Goal: Transaction & Acquisition: Download file/media

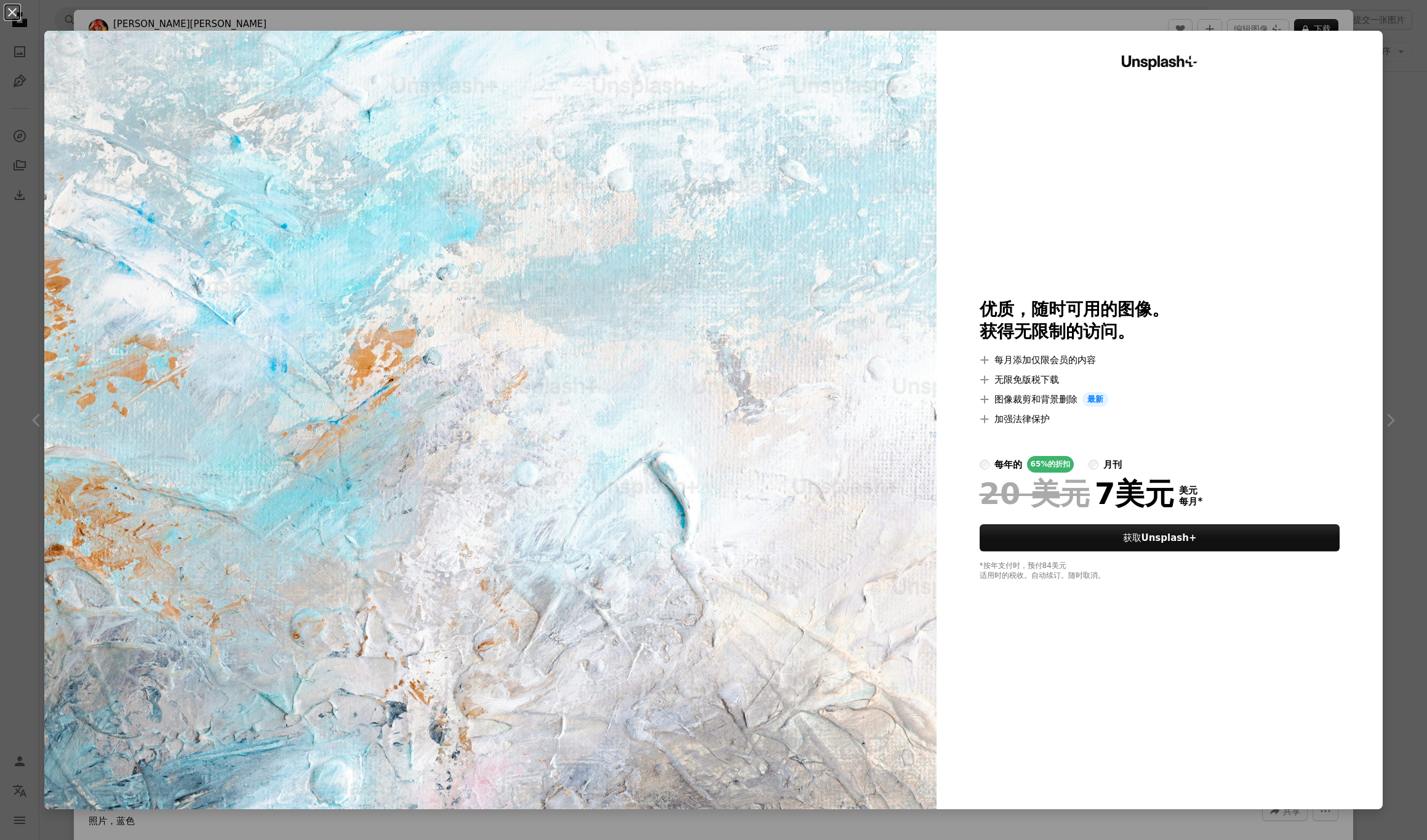
scroll to position [550, 0]
click at [713, 411] on img at bounding box center [490, 420] width 892 height 778
click at [987, 591] on div "Unsplash+ 优质，随时可用的图像。 获得无限制的访问。 A plus sign 每月添加仅限会员的内容 A plus sign 无限免版税下载 A p…" at bounding box center [1159, 420] width 446 height 778
click at [758, 541] on img at bounding box center [490, 420] width 892 height 778
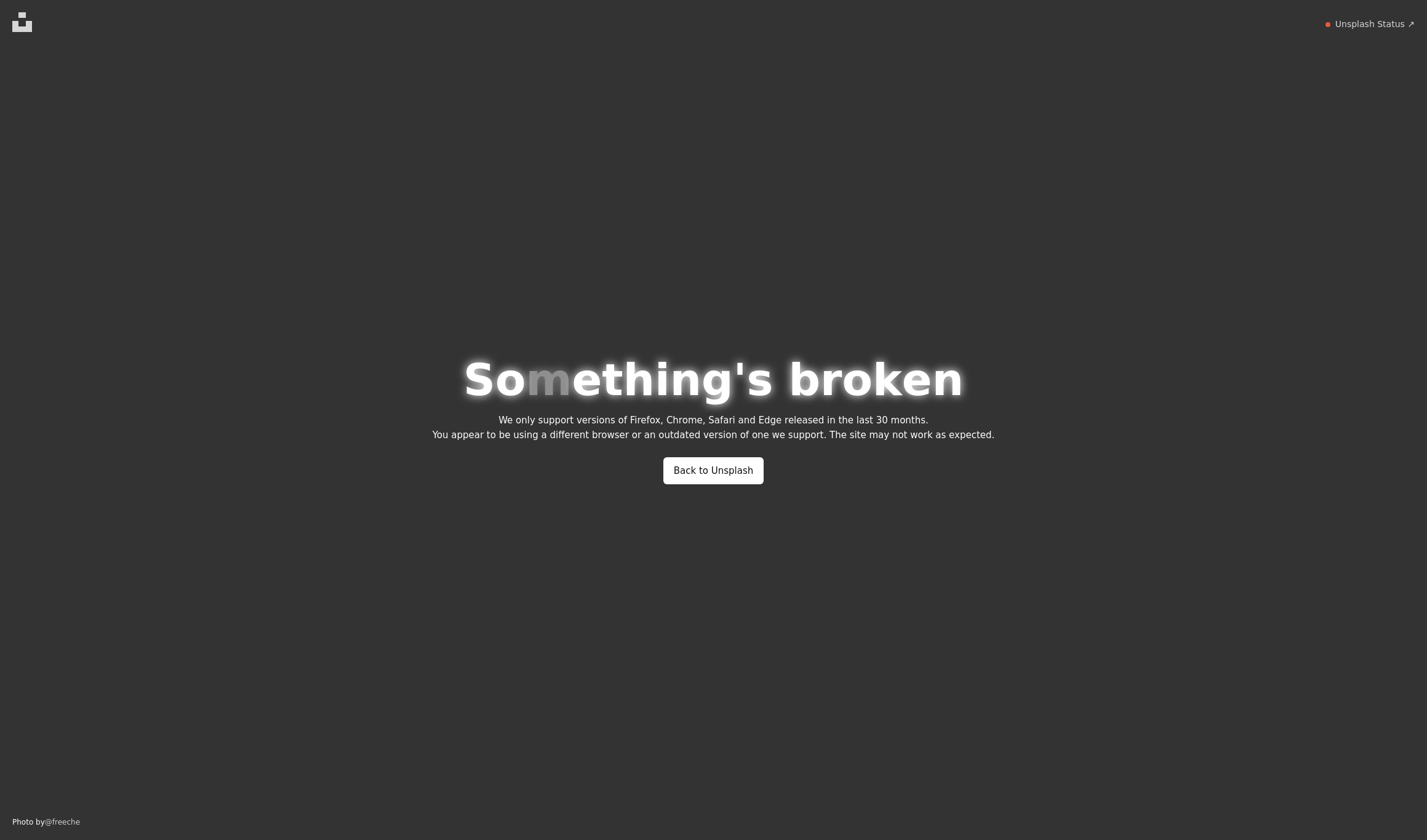
scroll to position [0, 0]
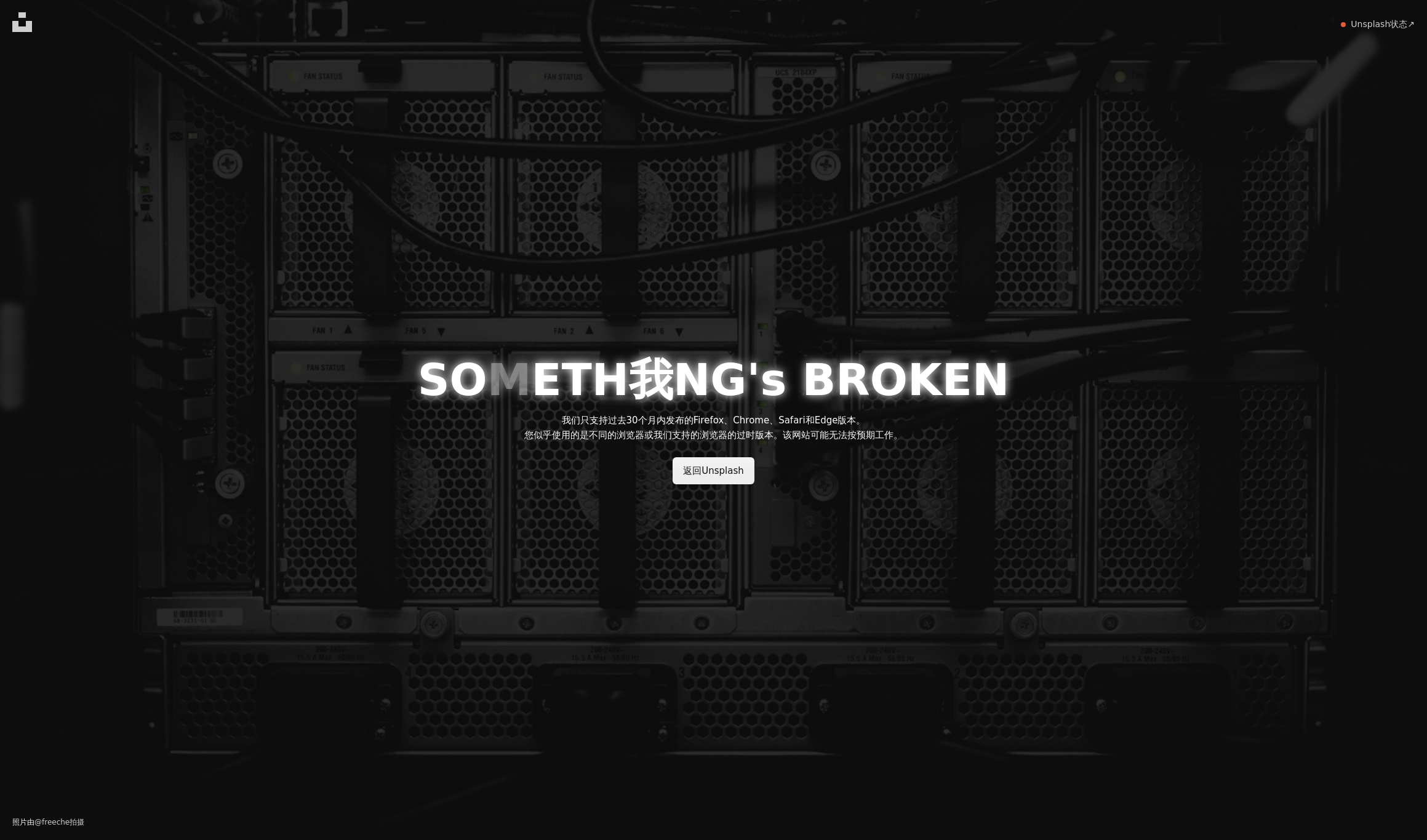
click at [720, 470] on link "返回Unsplash" at bounding box center [714, 470] width 82 height 27
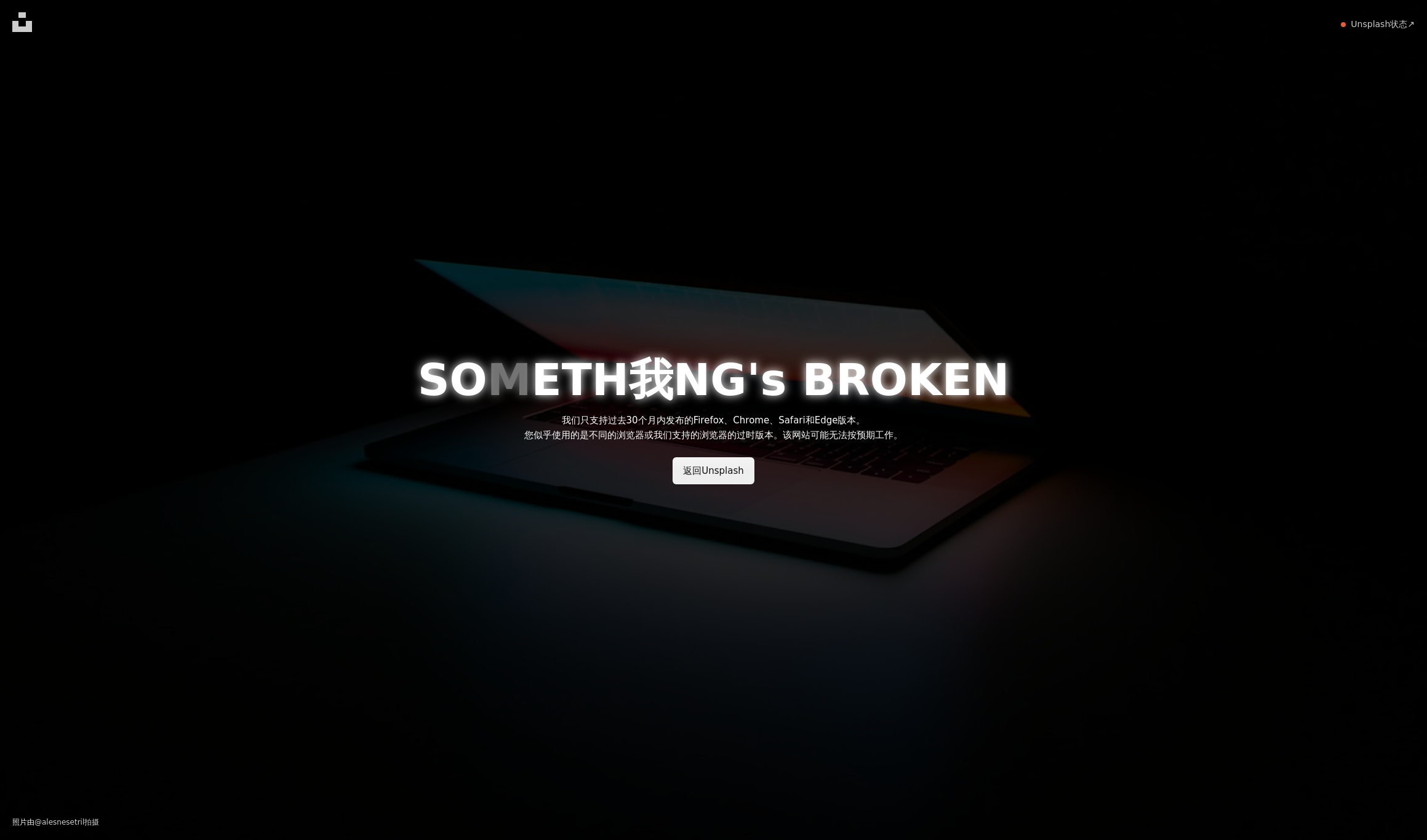
click at [733, 464] on link "返回Unsplash" at bounding box center [714, 470] width 82 height 27
click at [705, 471] on link "返回Unsplash" at bounding box center [714, 470] width 82 height 27
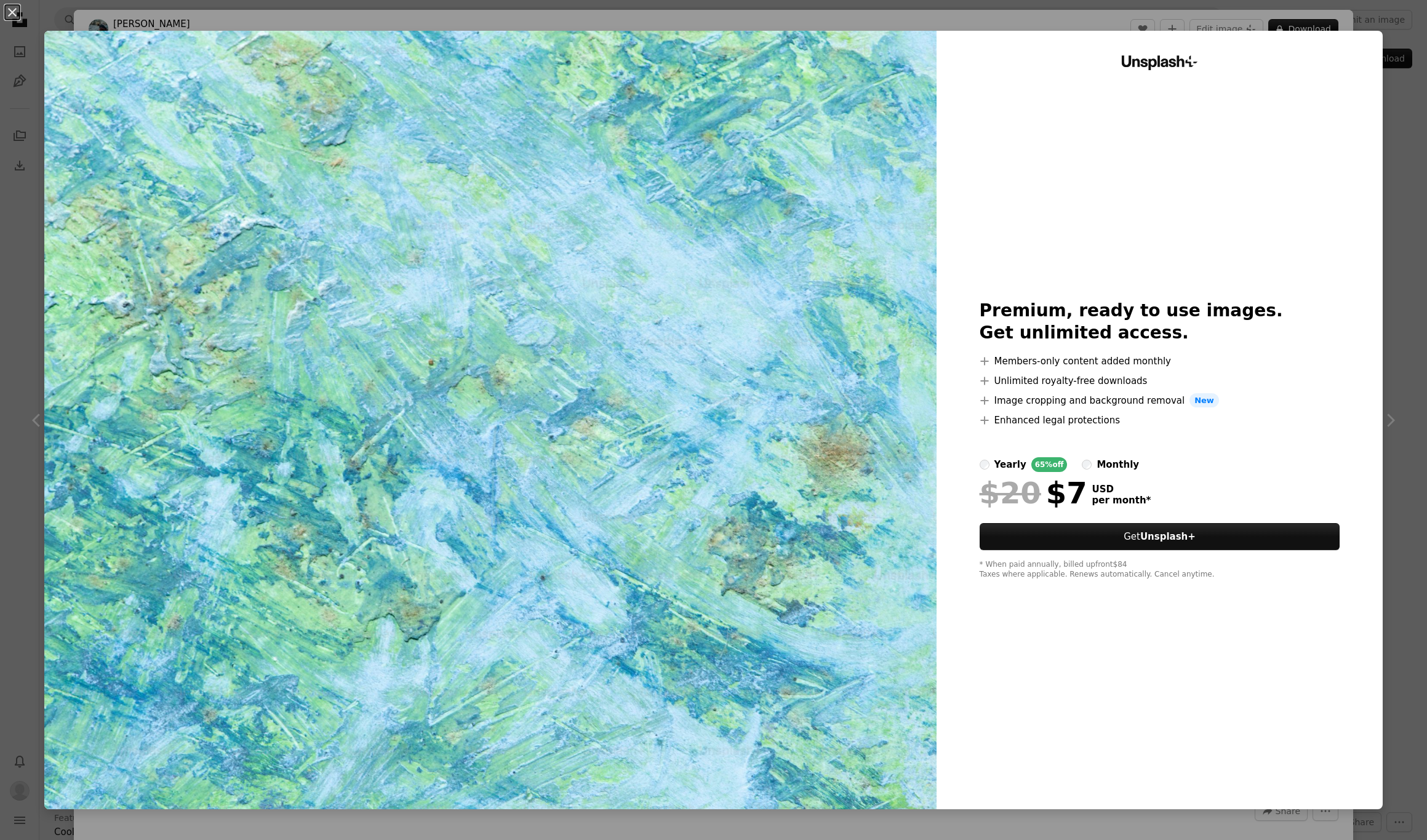
scroll to position [868, 0]
click at [1155, 540] on strong "Unsplash+" at bounding box center [1168, 536] width 55 height 11
click at [1402, 111] on div "An X shape Unsplash+ Premium, ready to use images. Get unlimited access. A plus…" at bounding box center [713, 420] width 1427 height 840
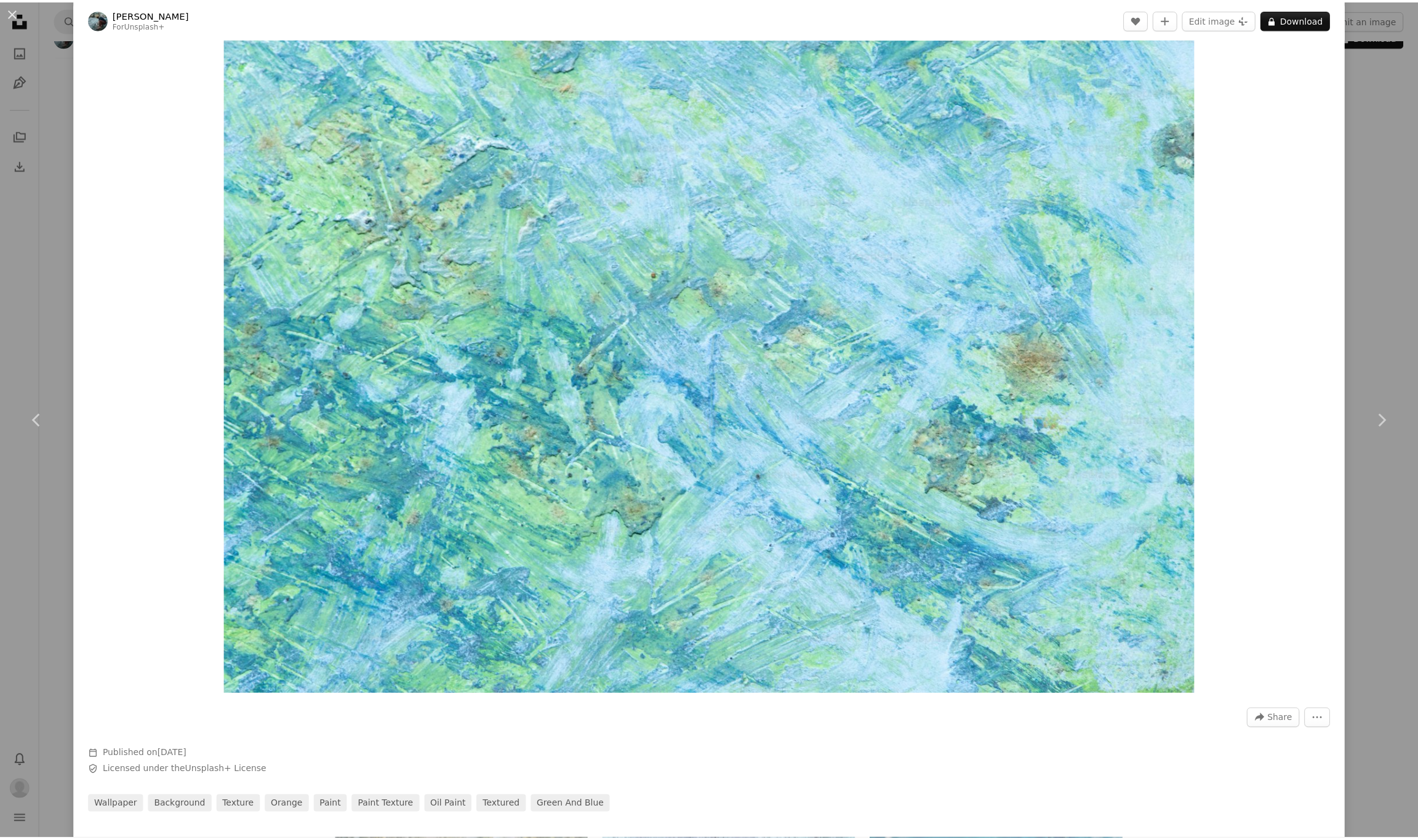
scroll to position [70, 0]
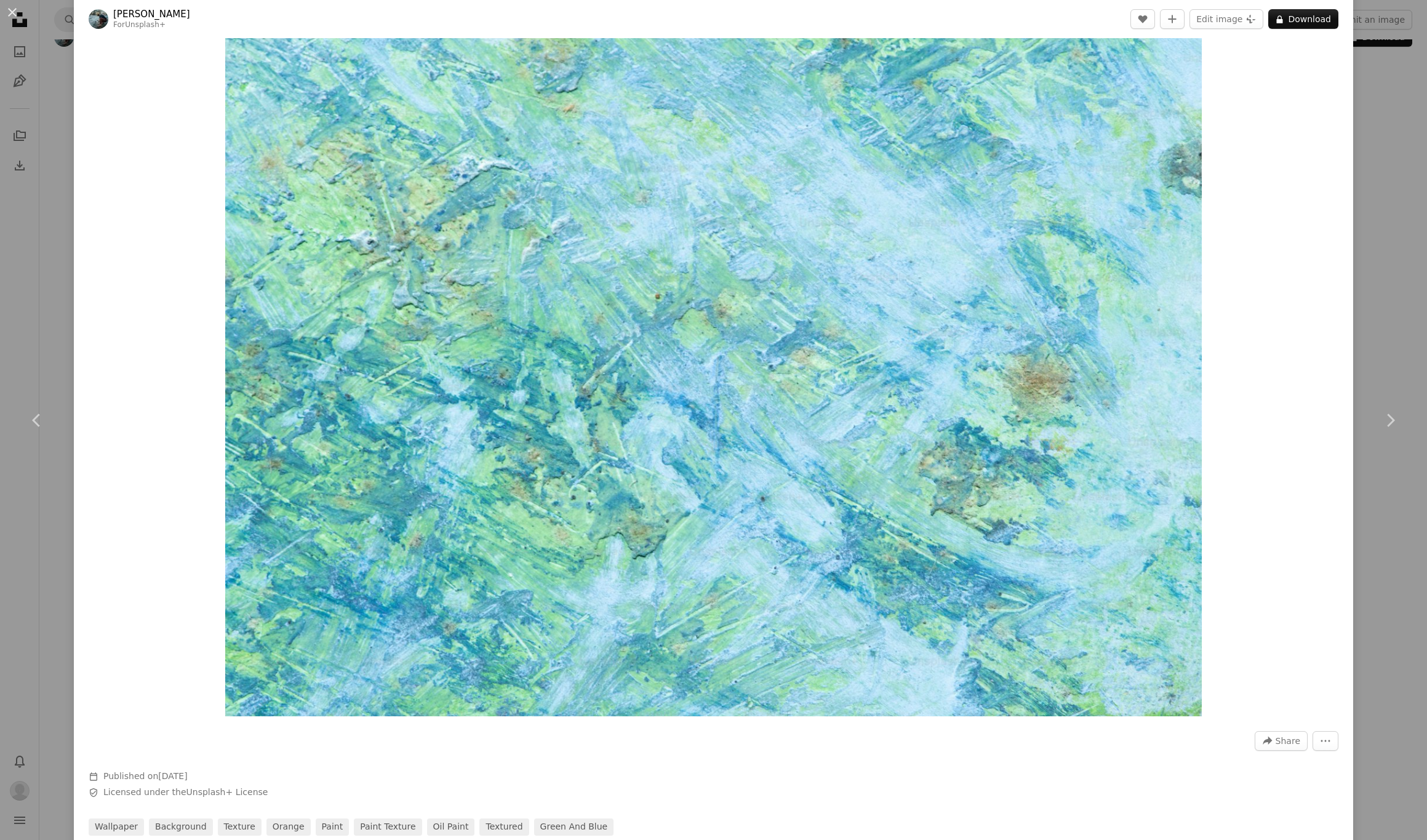
click at [53, 59] on div "An X shape Chevron left Chevron right [PERSON_NAME] For Unsplash+ A heart A plu…" at bounding box center [713, 420] width 1427 height 840
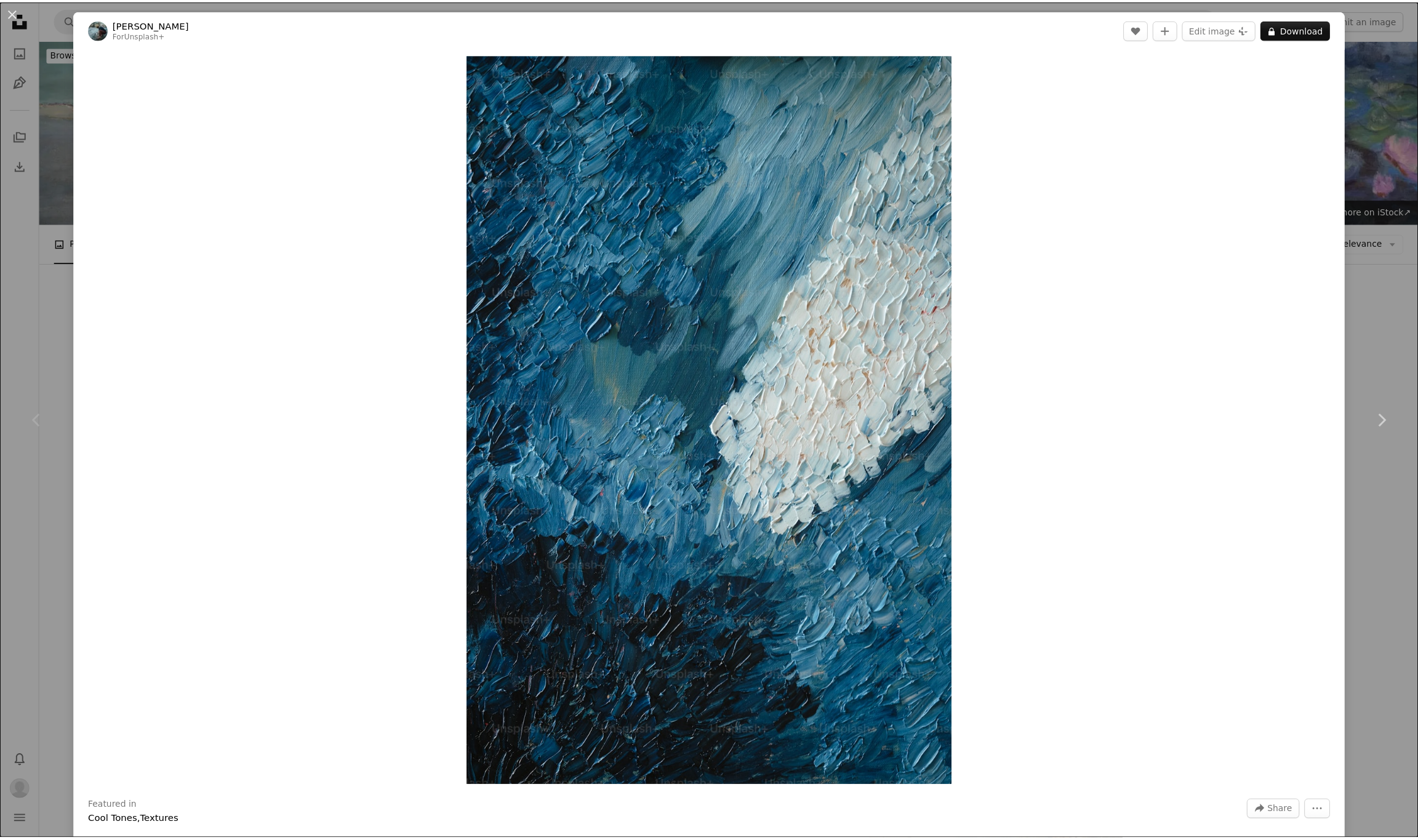
scroll to position [195, 0]
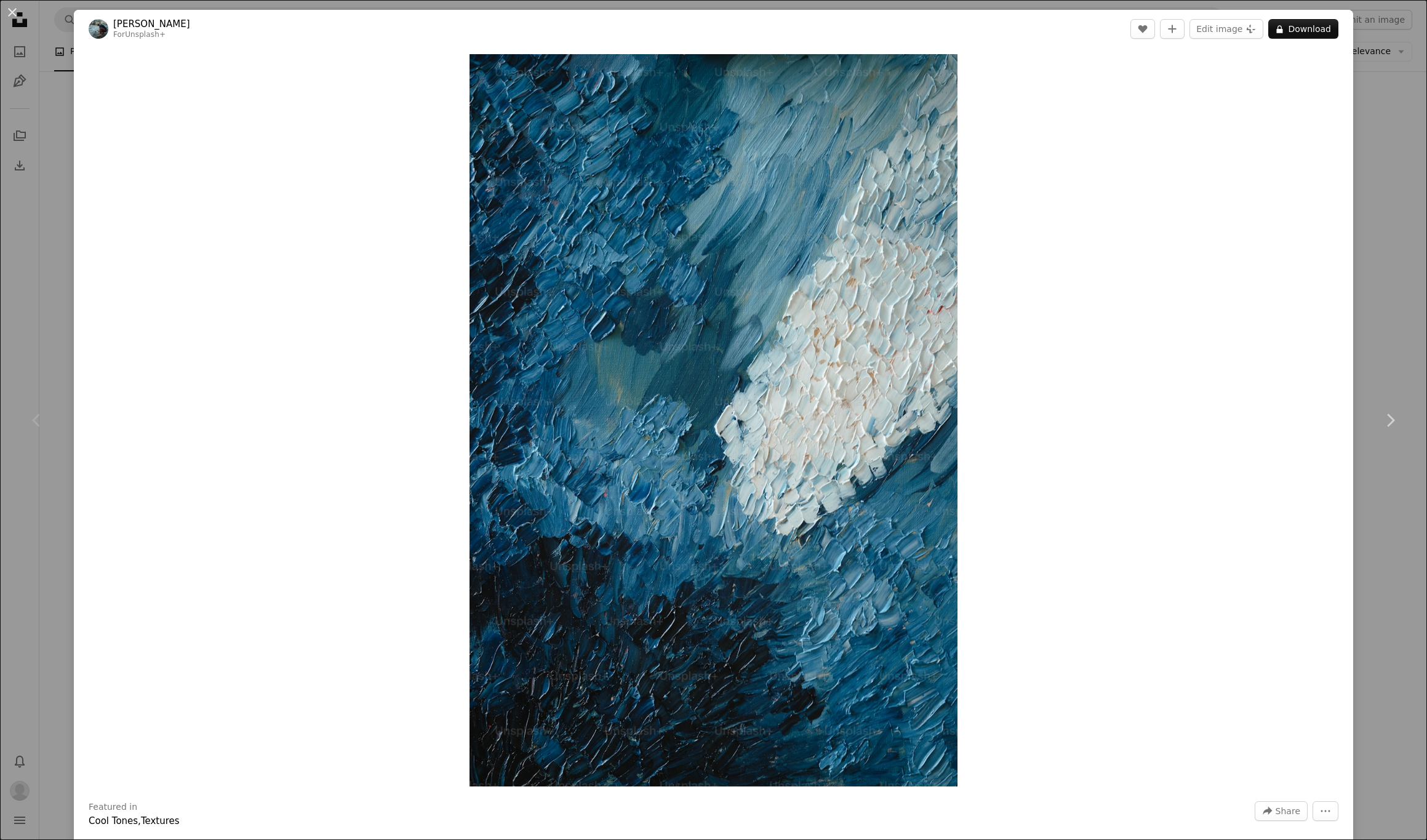
click at [59, 150] on div "An X shape Chevron left Chevron right [PERSON_NAME] For Unsplash+ A heart A plu…" at bounding box center [713, 420] width 1427 height 840
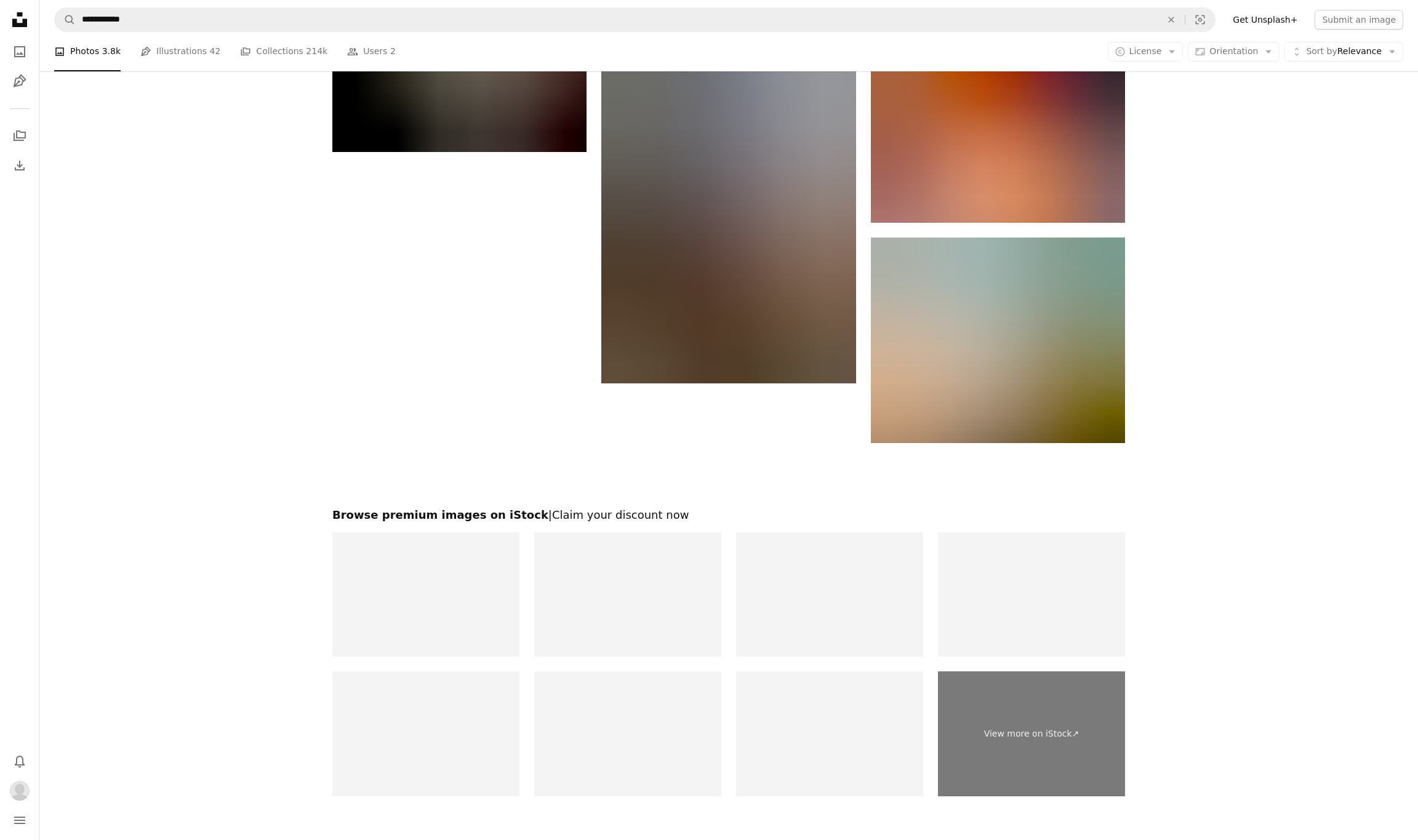
scroll to position [2122, 0]
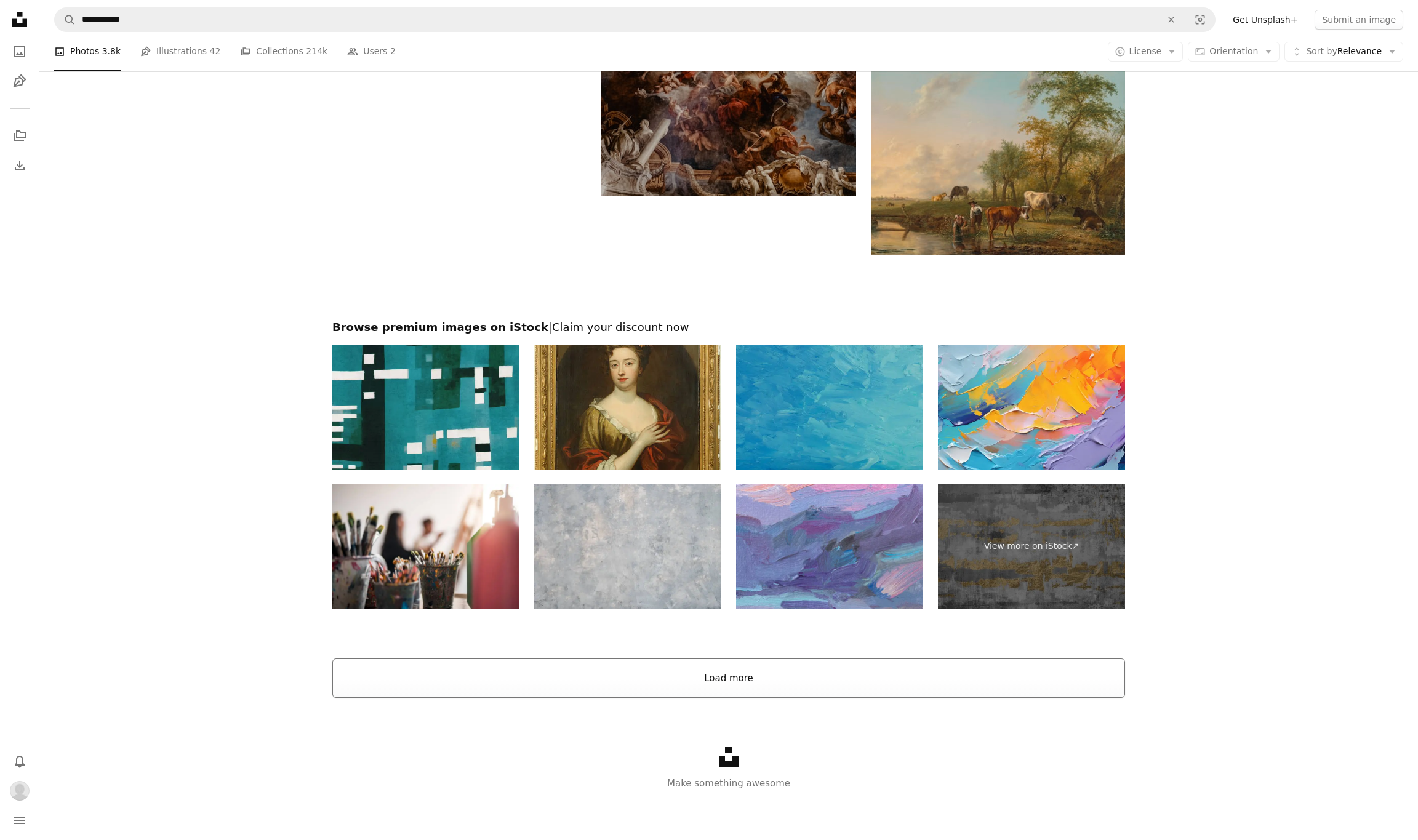
click at [736, 676] on button "Load more" at bounding box center [728, 678] width 793 height 40
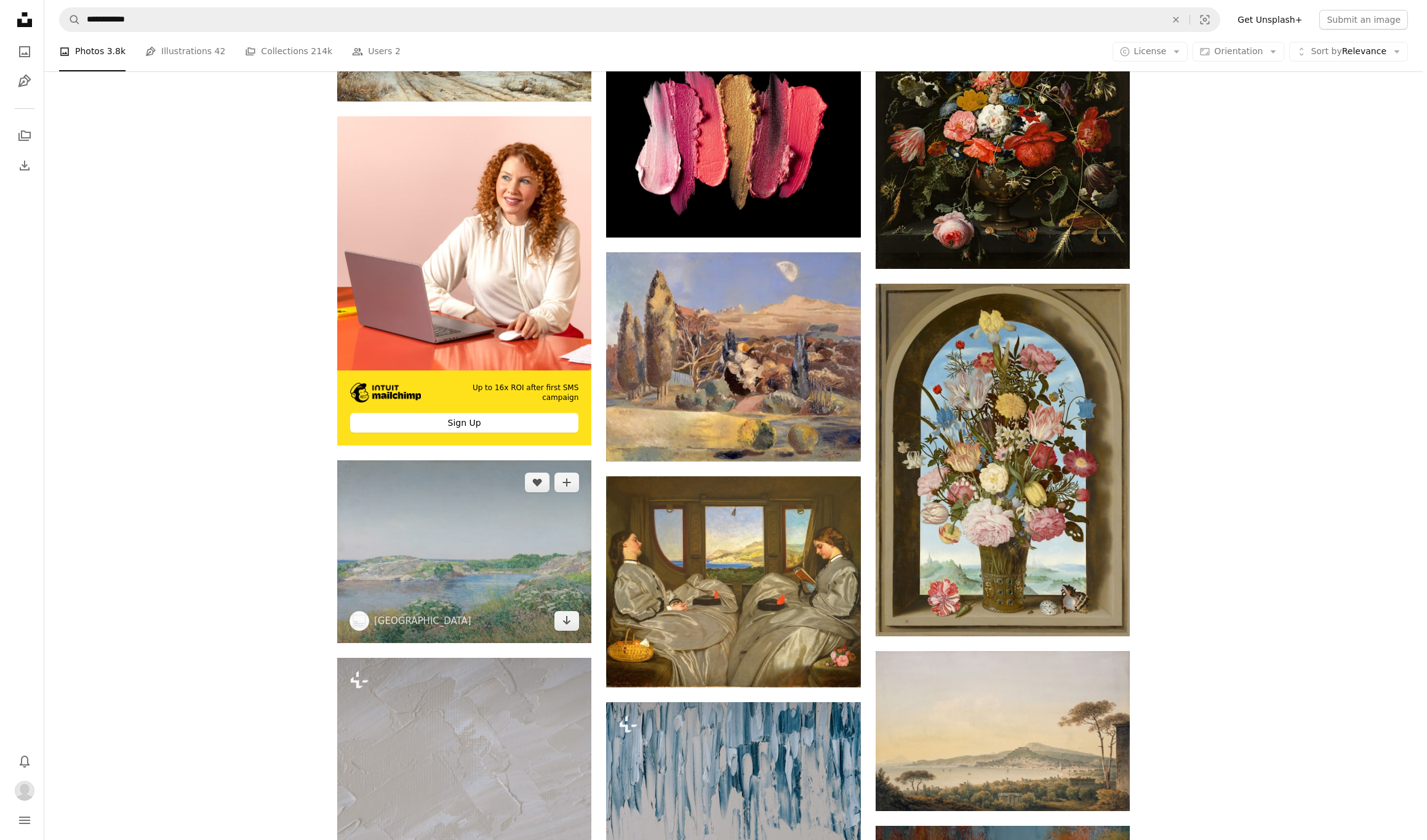
scroll to position [3069, 0]
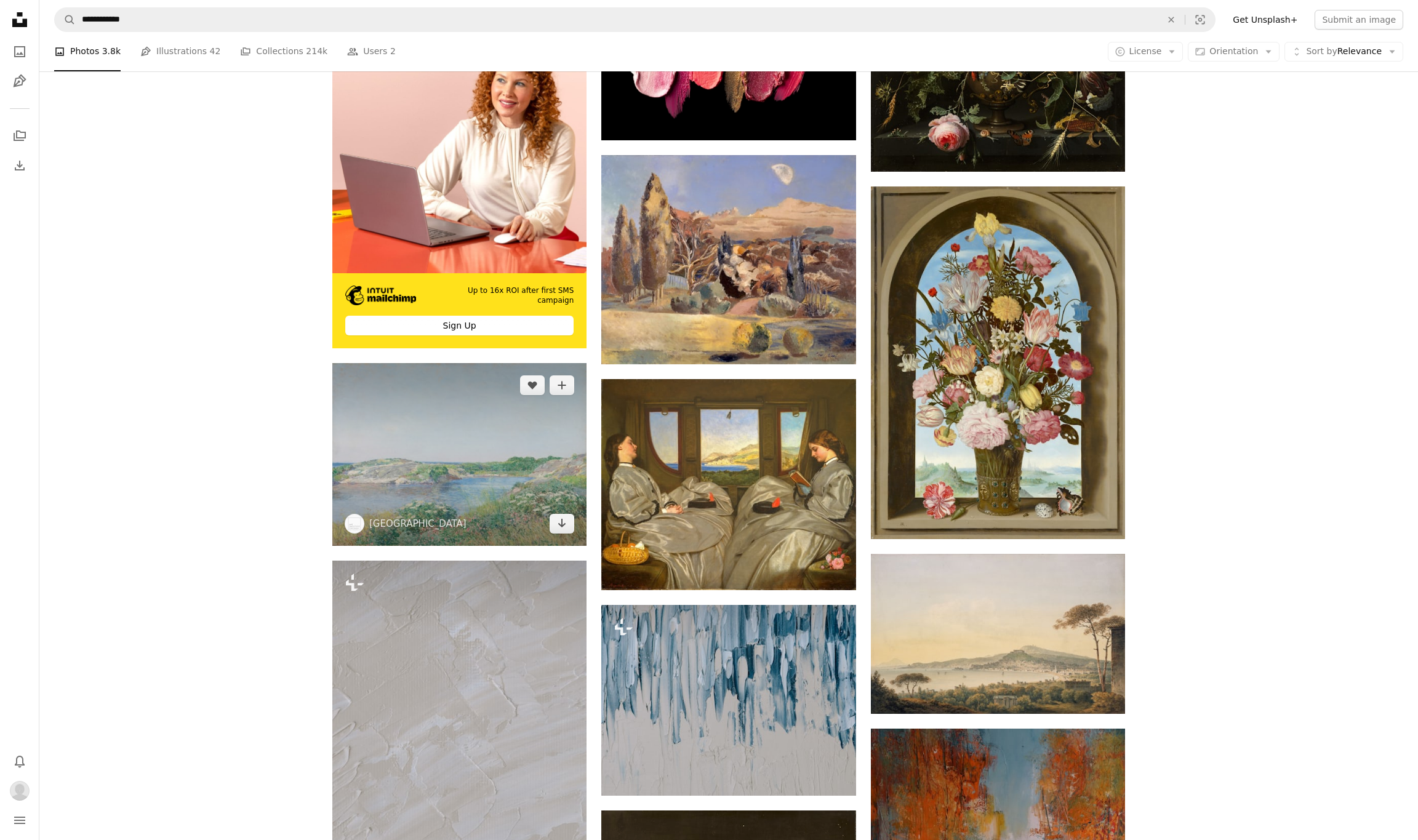
click at [463, 481] on img at bounding box center [459, 454] width 254 height 183
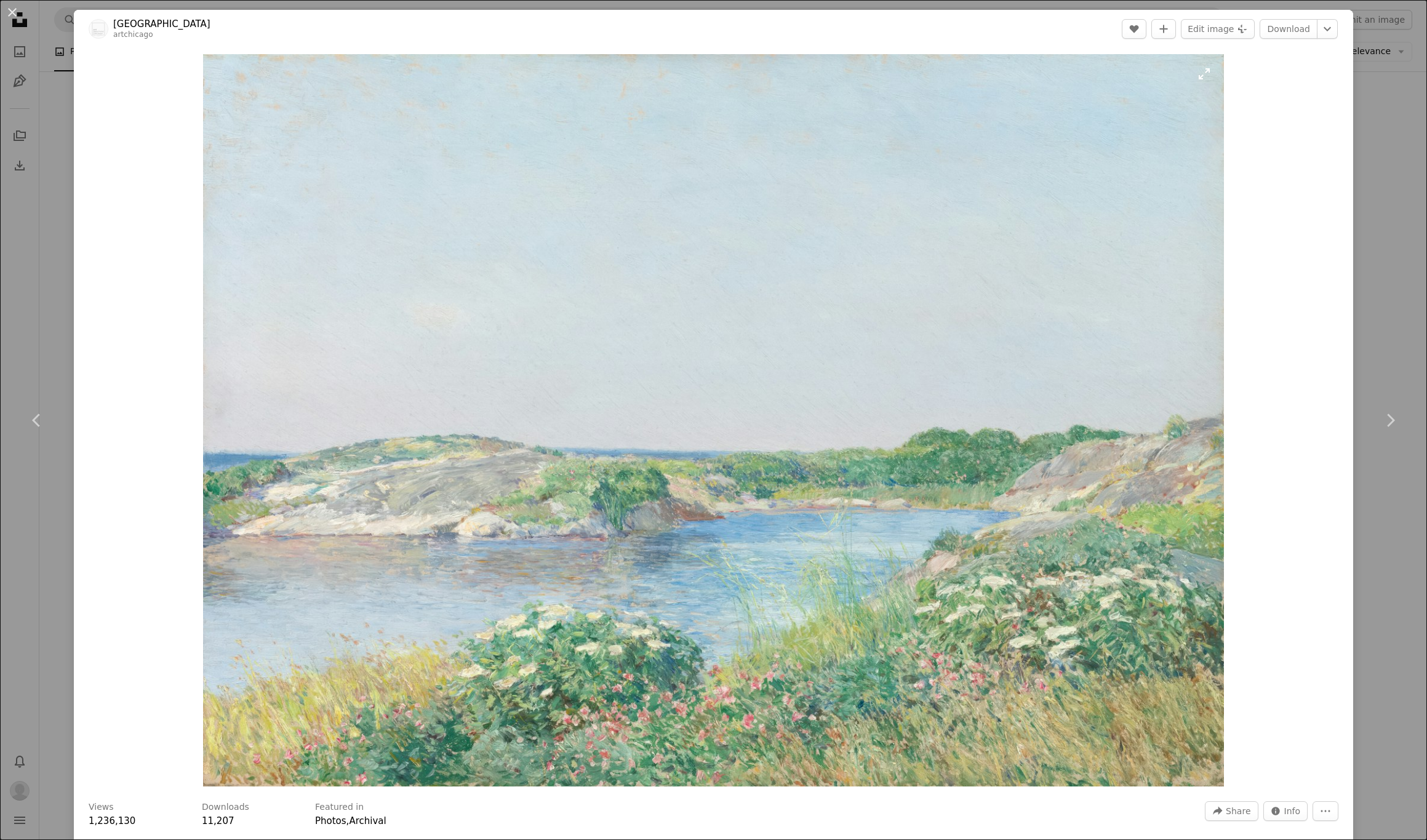
click at [812, 523] on img "Zoom in on this image" at bounding box center [714, 420] width 1022 height 732
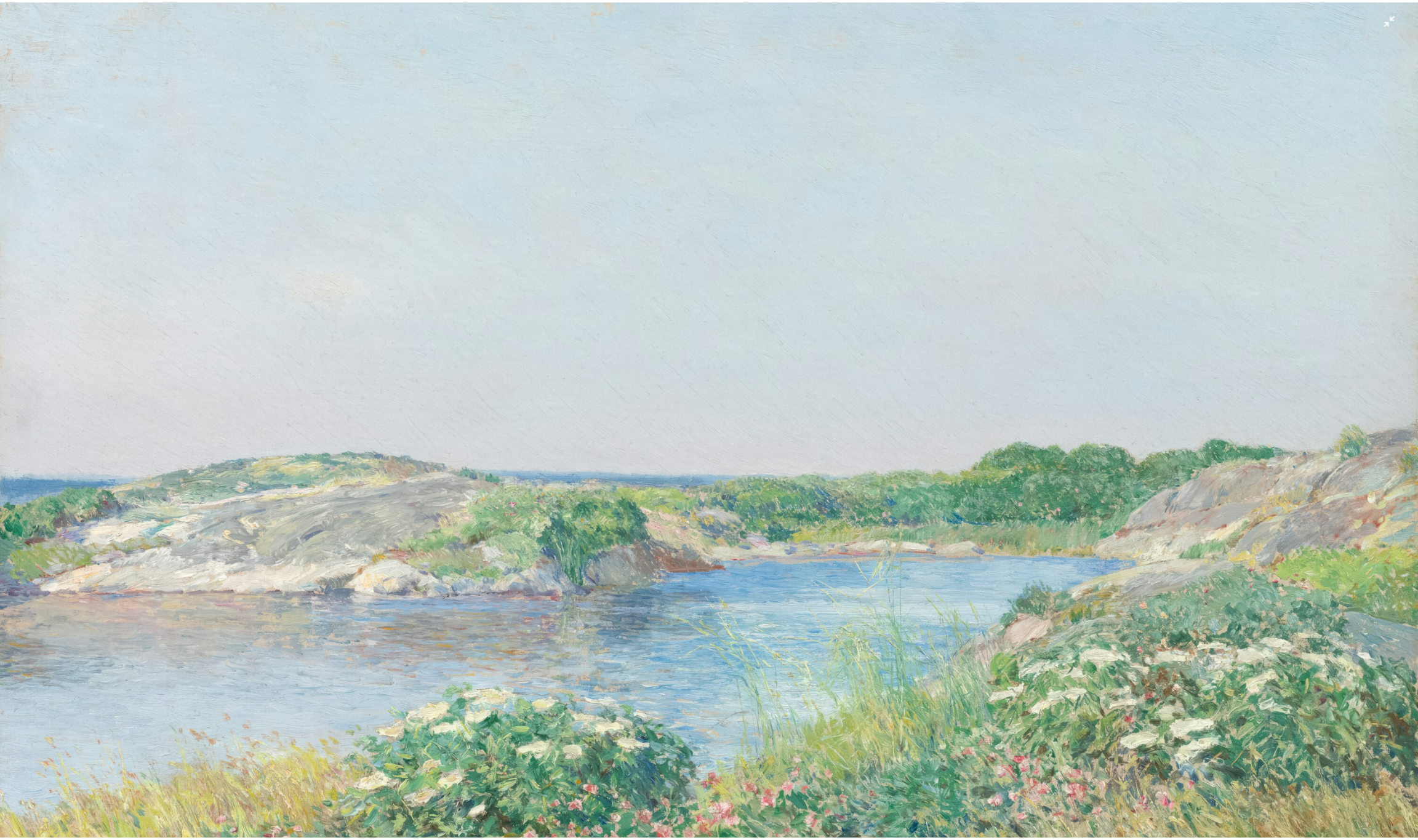
scroll to position [96, 0]
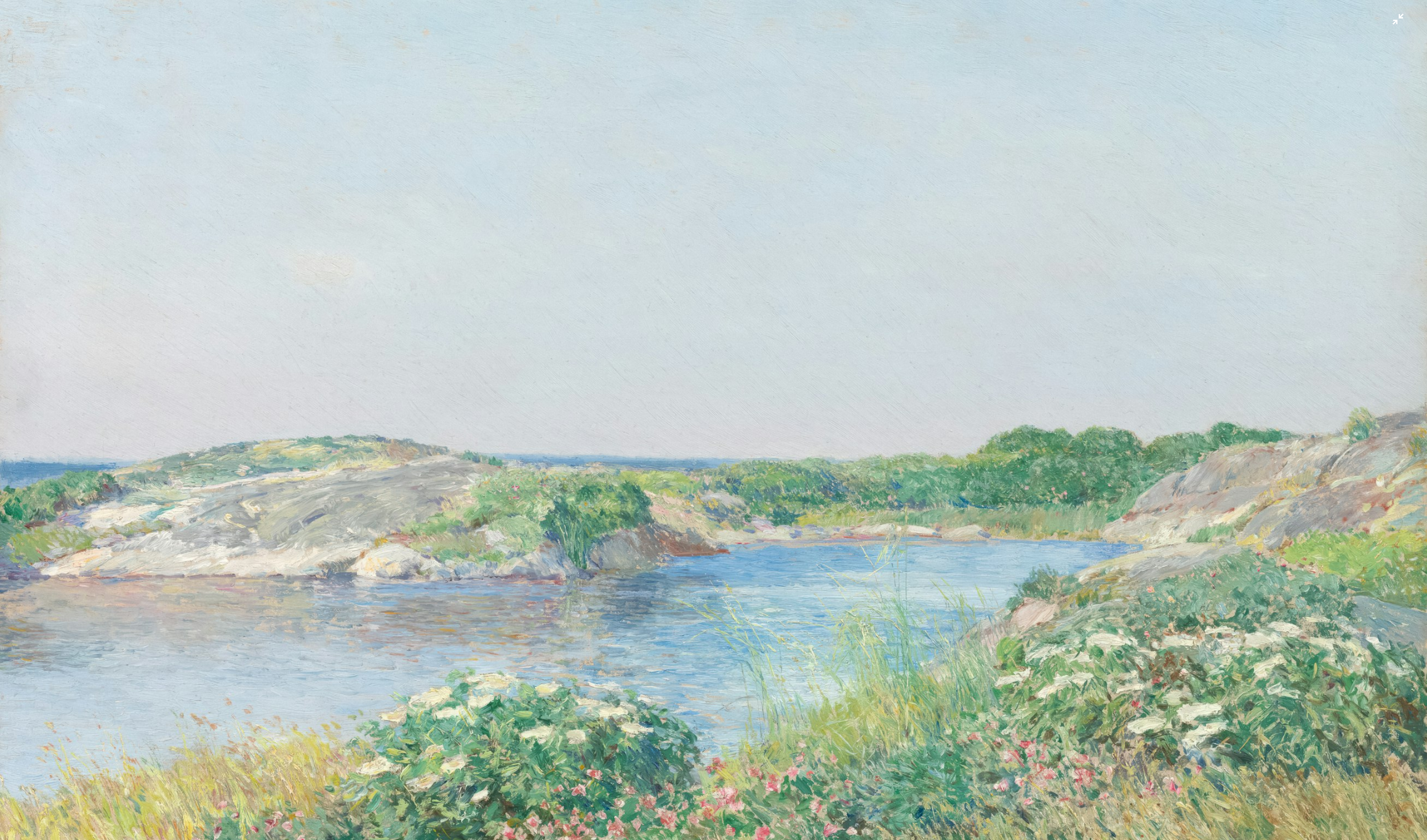
click at [219, 187] on img "Zoom out on this image" at bounding box center [713, 415] width 1428 height 1024
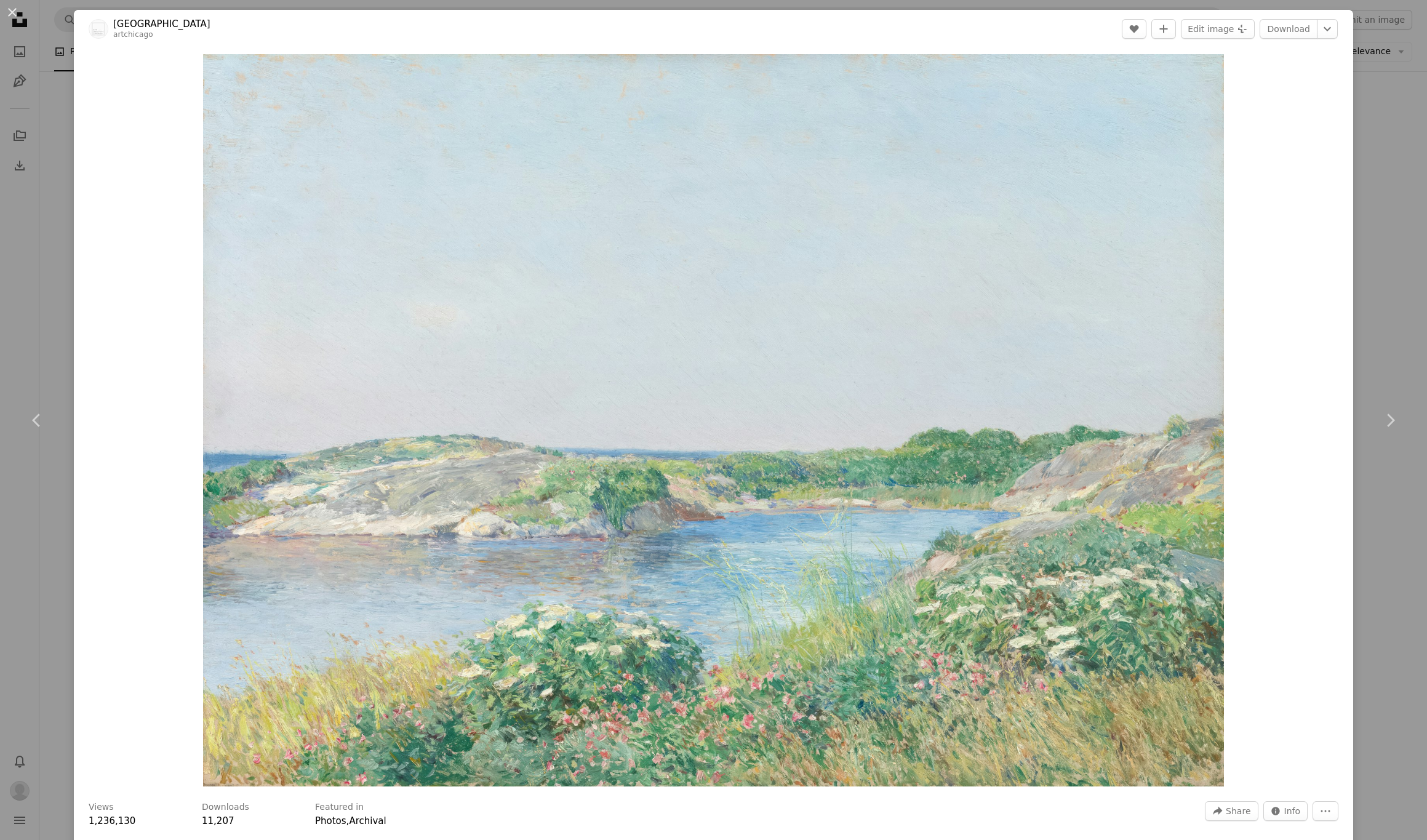
click at [1384, 109] on div "An X shape Chevron left Chevron right Art Institute of Chicago artchicago A hea…" at bounding box center [713, 420] width 1427 height 840
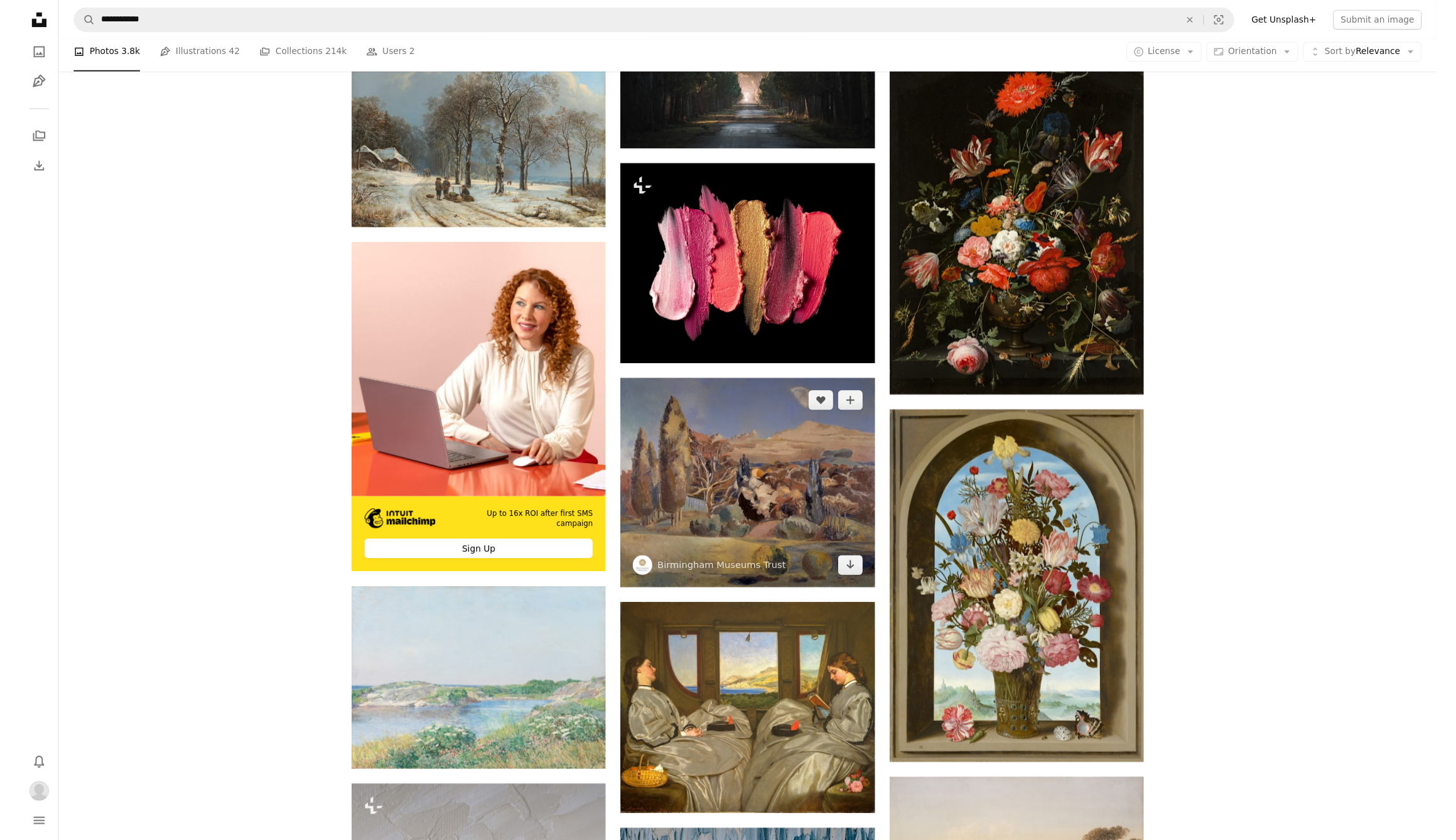
scroll to position [2997, 0]
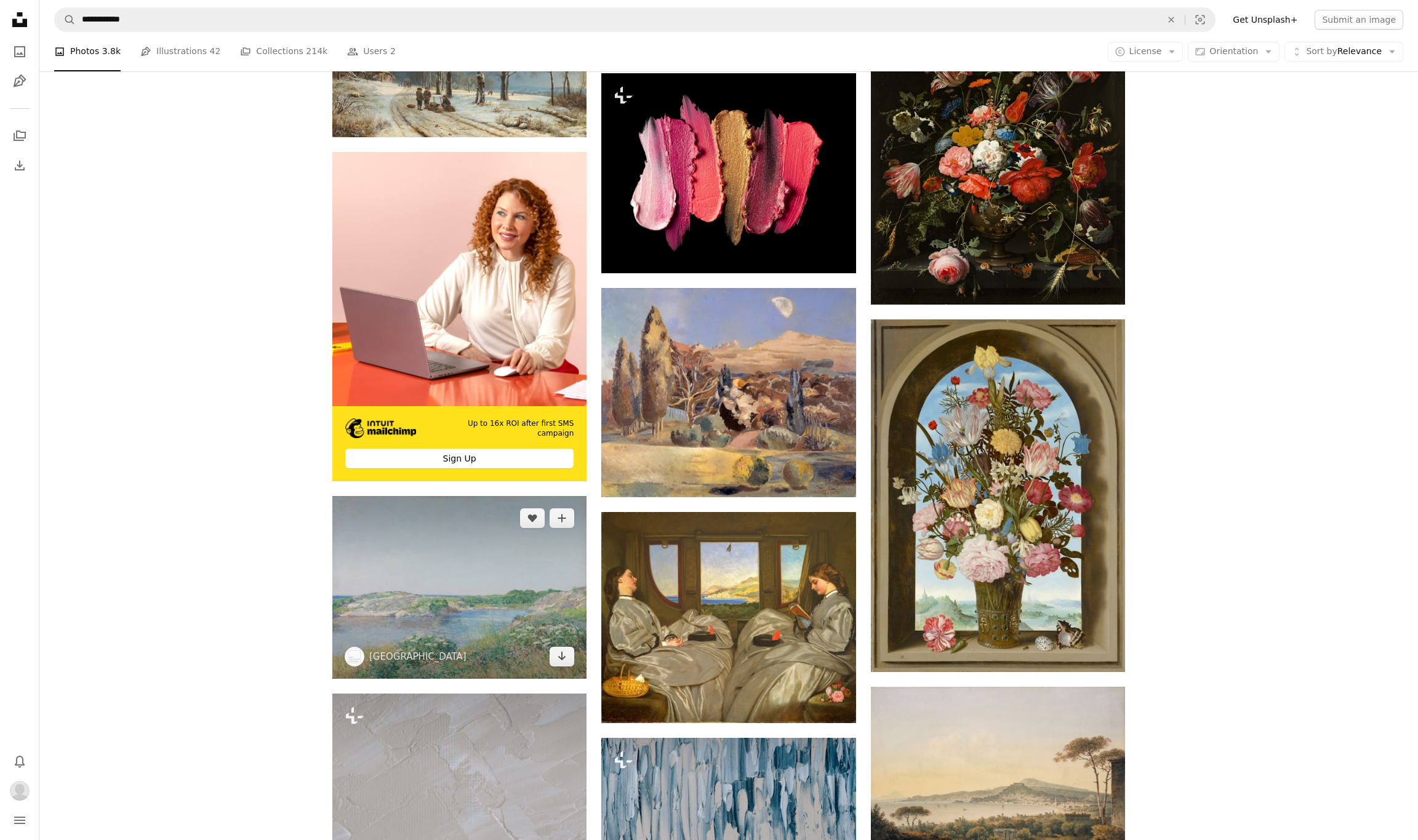
click at [444, 556] on img at bounding box center [459, 587] width 254 height 183
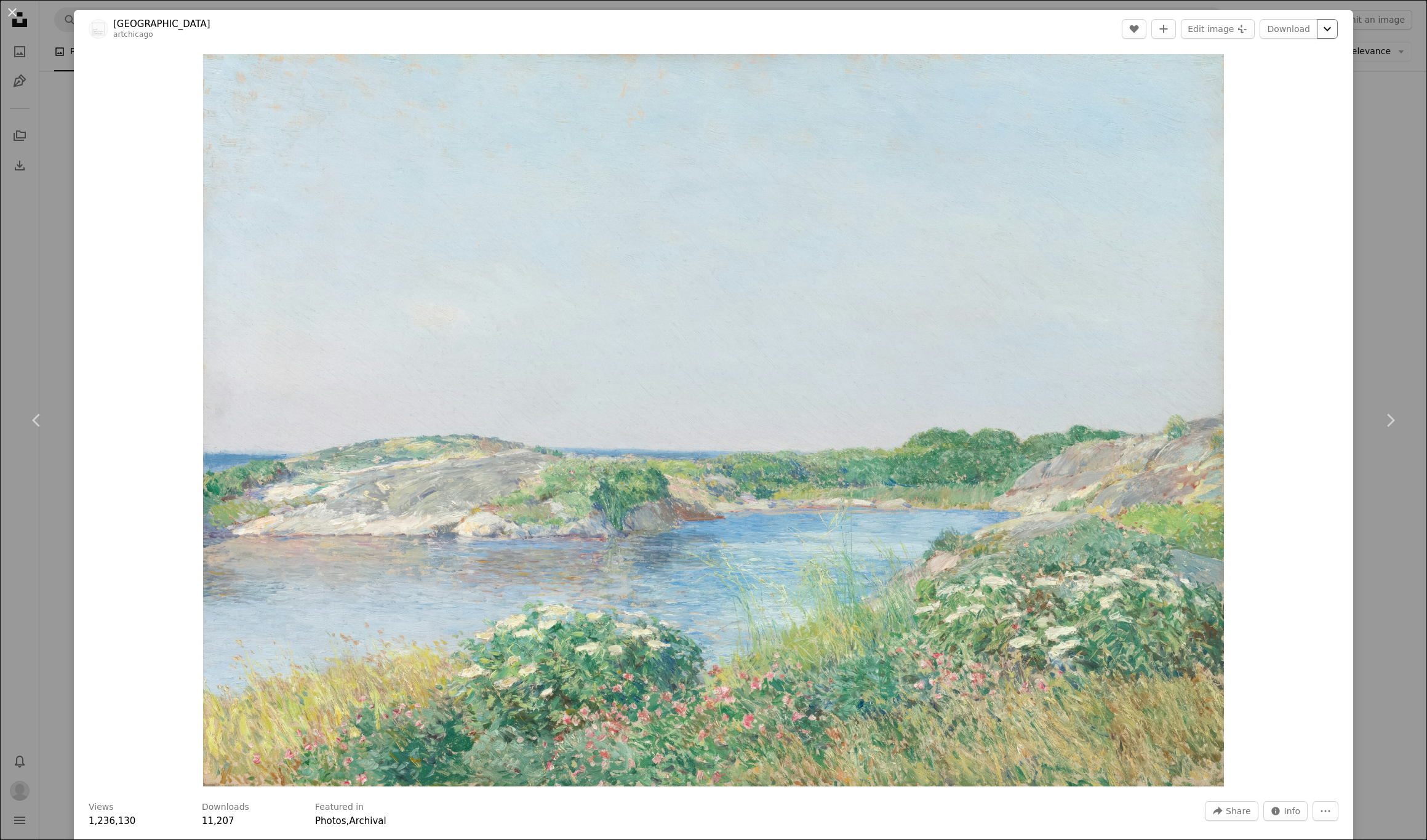
click at [1318, 28] on icon "Chevron down" at bounding box center [1327, 29] width 19 height 15
click at [1269, 137] on span "( 6000 x 4302 )" at bounding box center [1294, 136] width 61 height 10
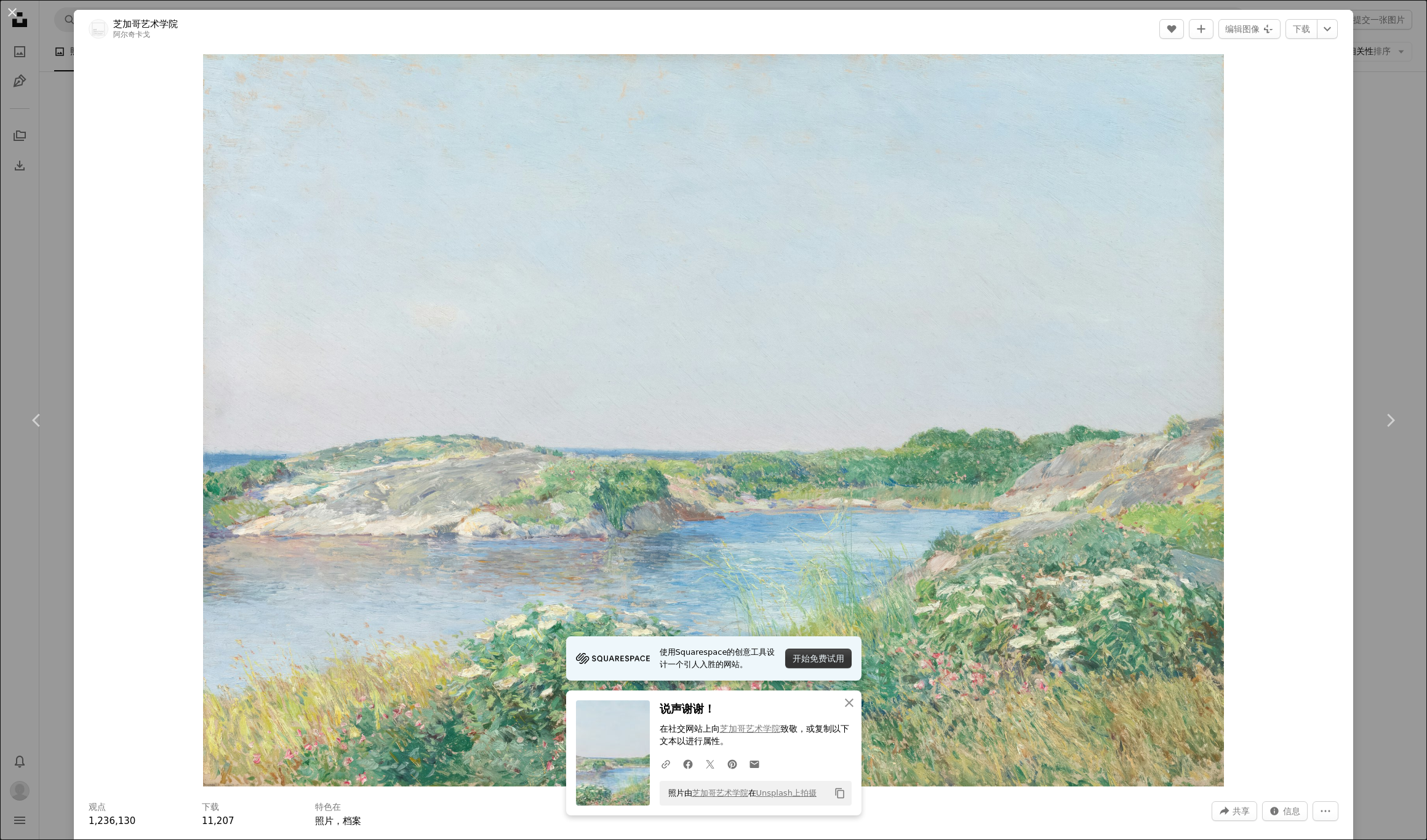
click at [810, 659] on div "开始免费试用" at bounding box center [818, 658] width 66 height 19
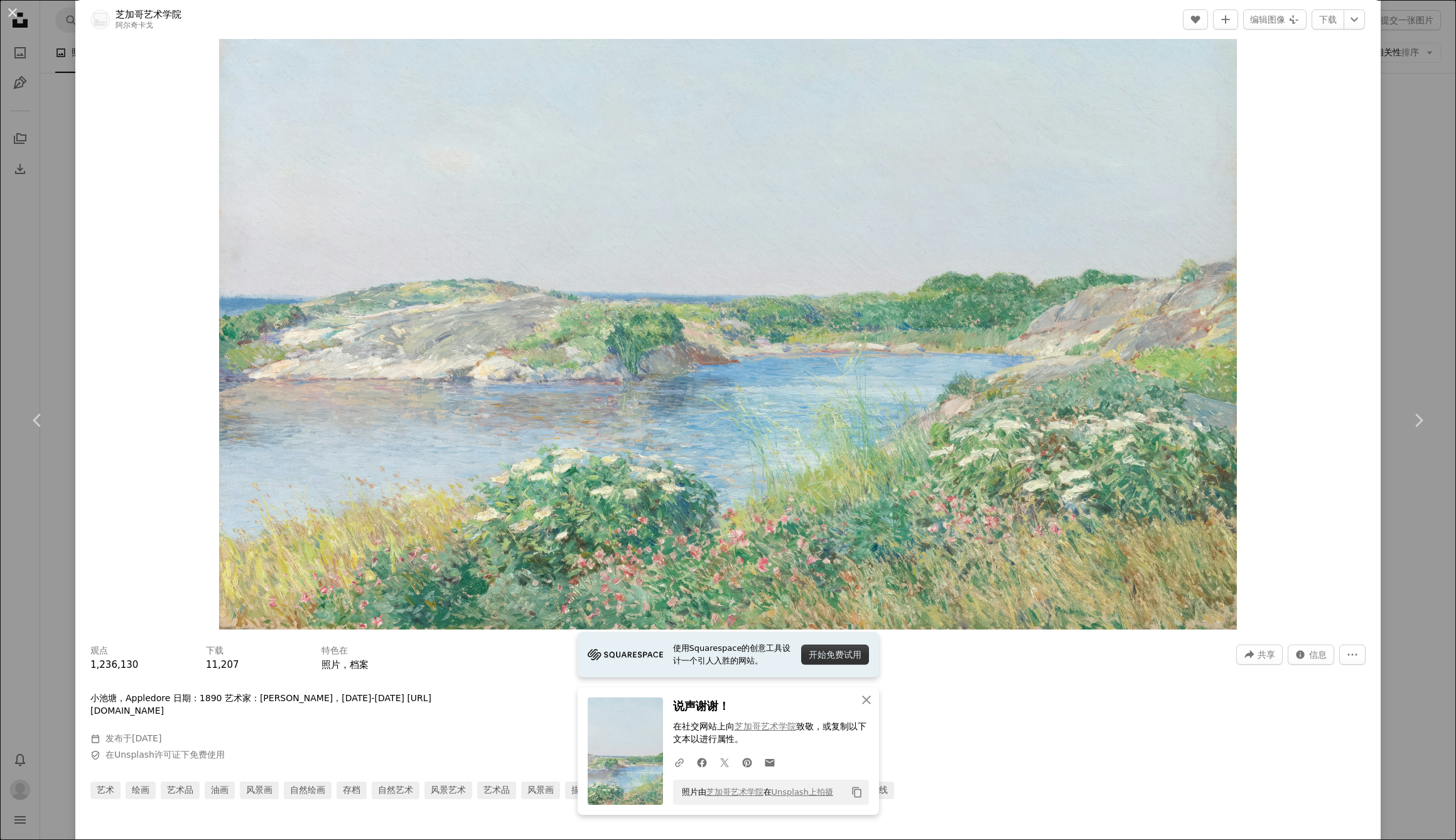
scroll to position [177, 0]
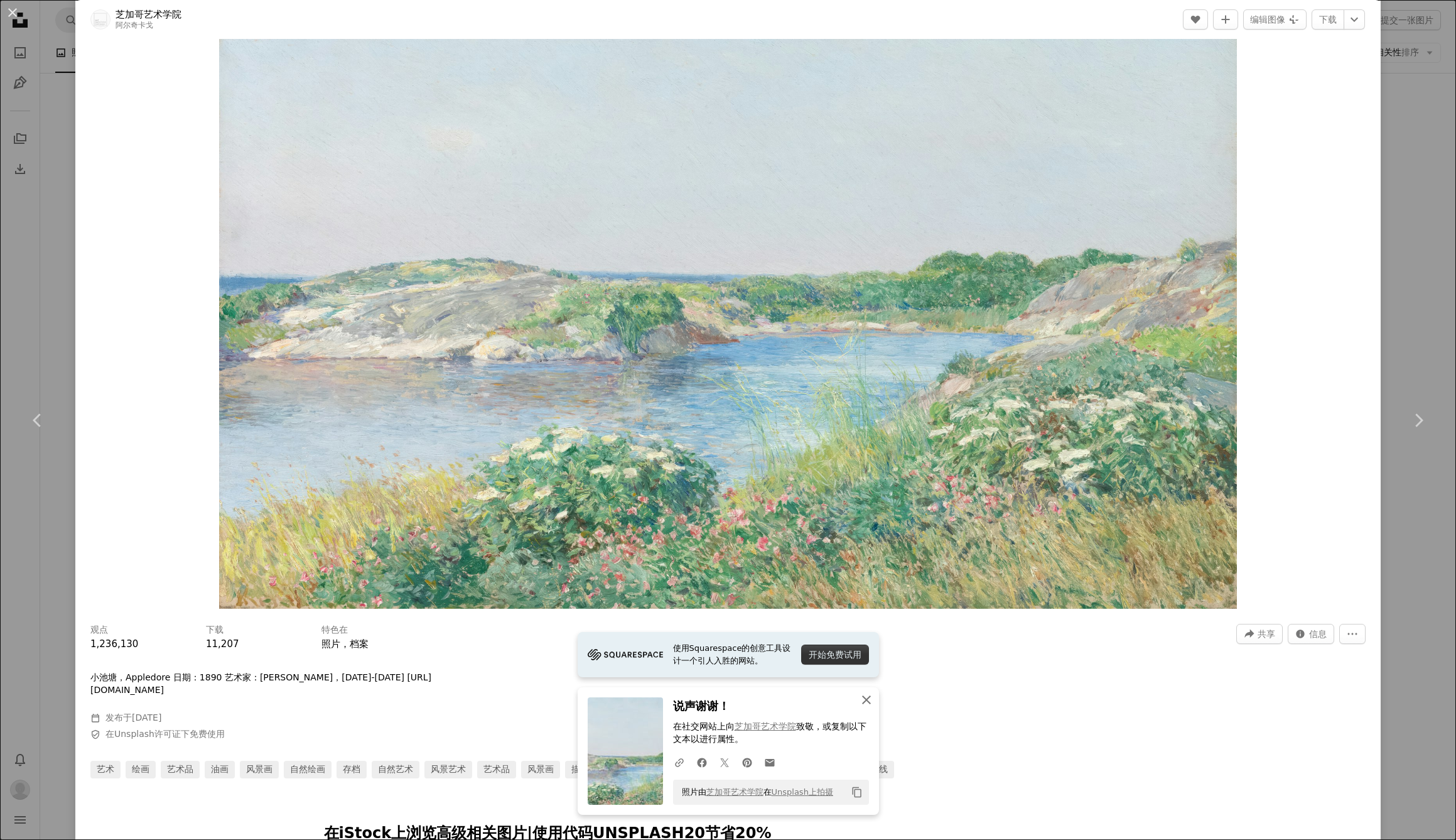
click at [866, 697] on icon "An X shape" at bounding box center [866, 700] width 15 height 15
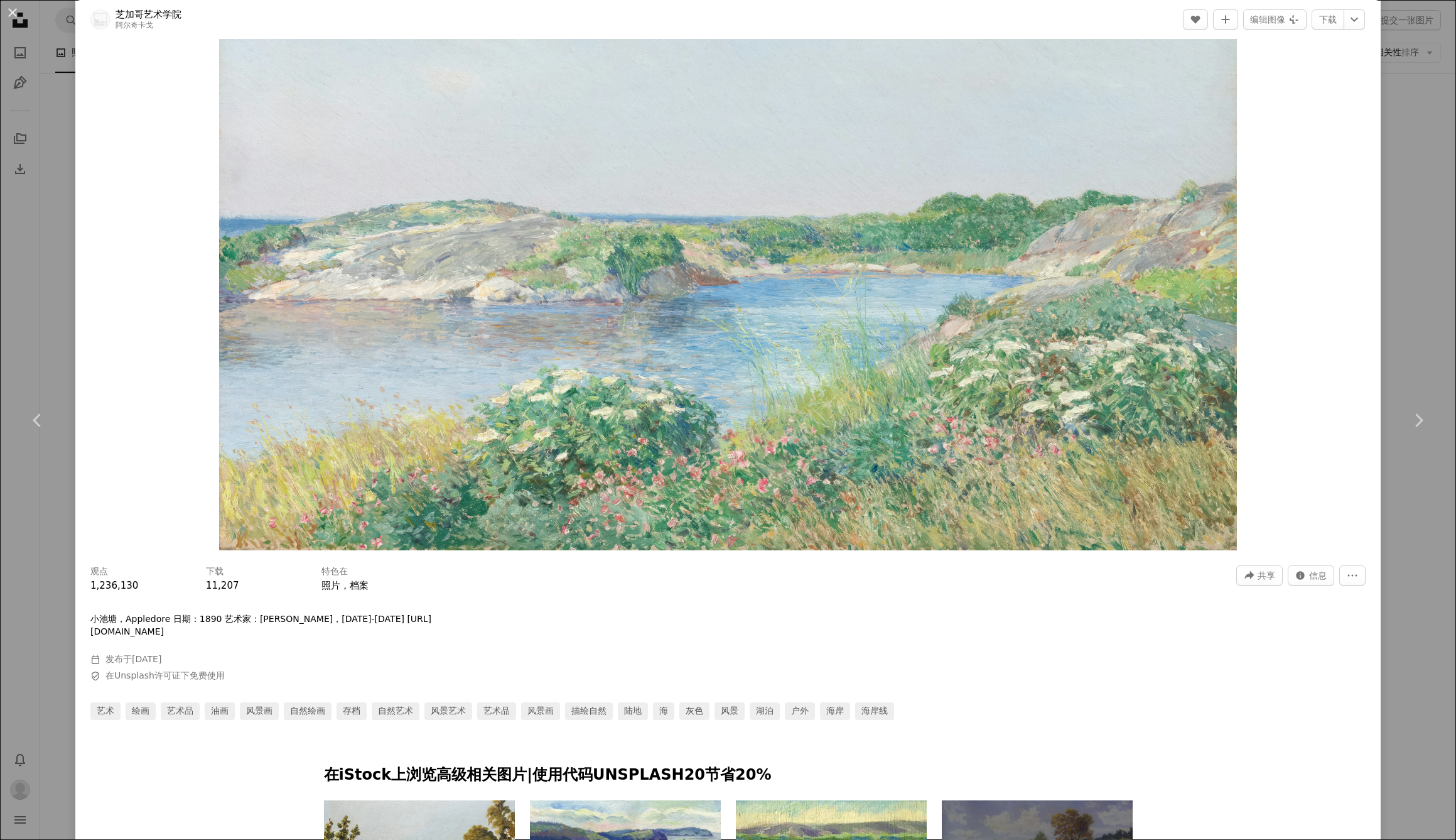
scroll to position [237, 0]
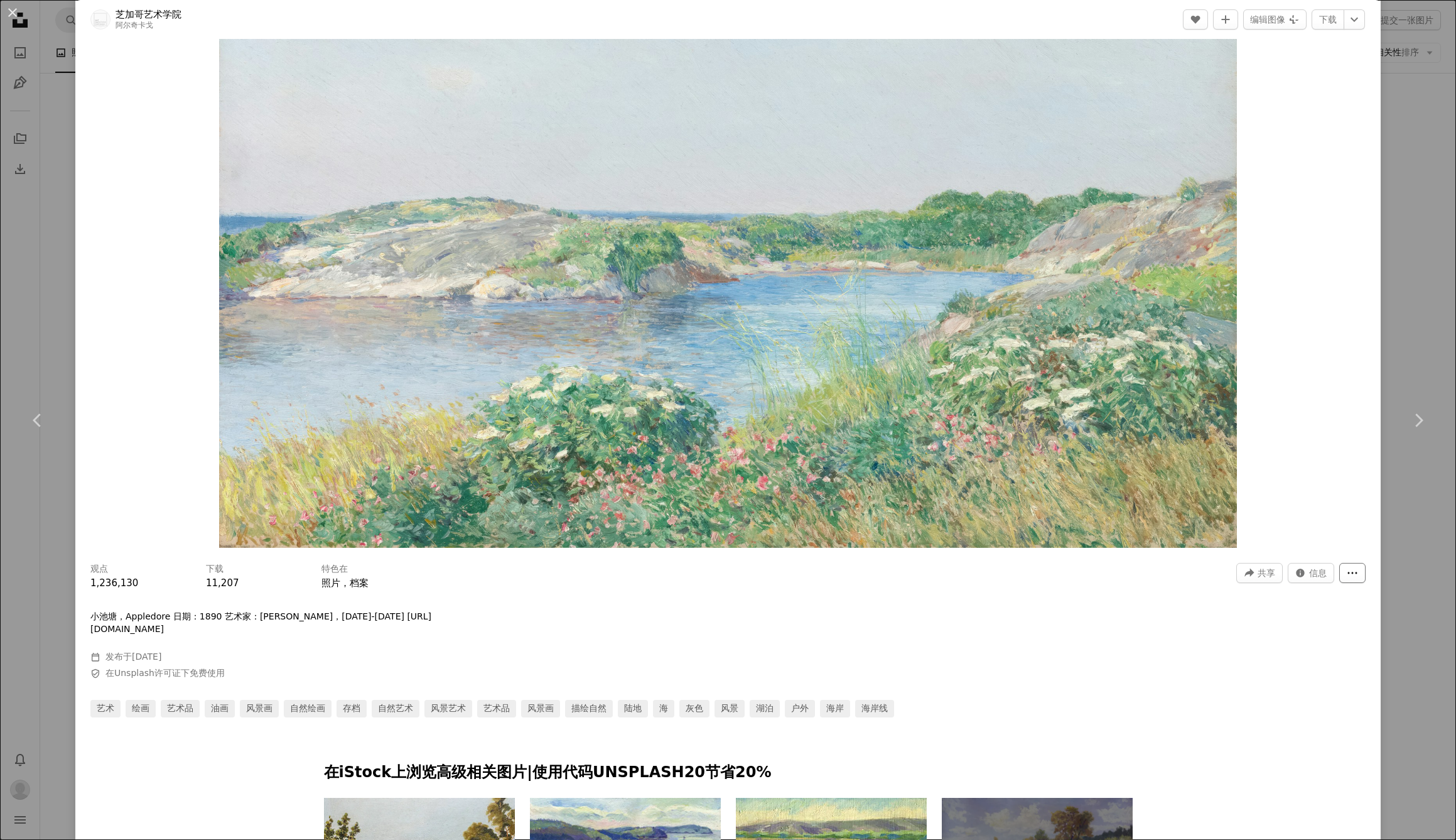
click at [1346, 579] on icon "More Actions" at bounding box center [1352, 572] width 11 height 11
click at [708, 573] on dialog "An X shape Chevron left Chevron right 芝加哥艺术学院 阿尔奇卡戈 A heart A plus sign 编辑图像 Pl…" at bounding box center [728, 420] width 1456 height 840
click at [213, 575] on h3 "下载" at bounding box center [214, 569] width 18 height 12
click at [217, 588] on span "11,207" at bounding box center [222, 582] width 34 height 11
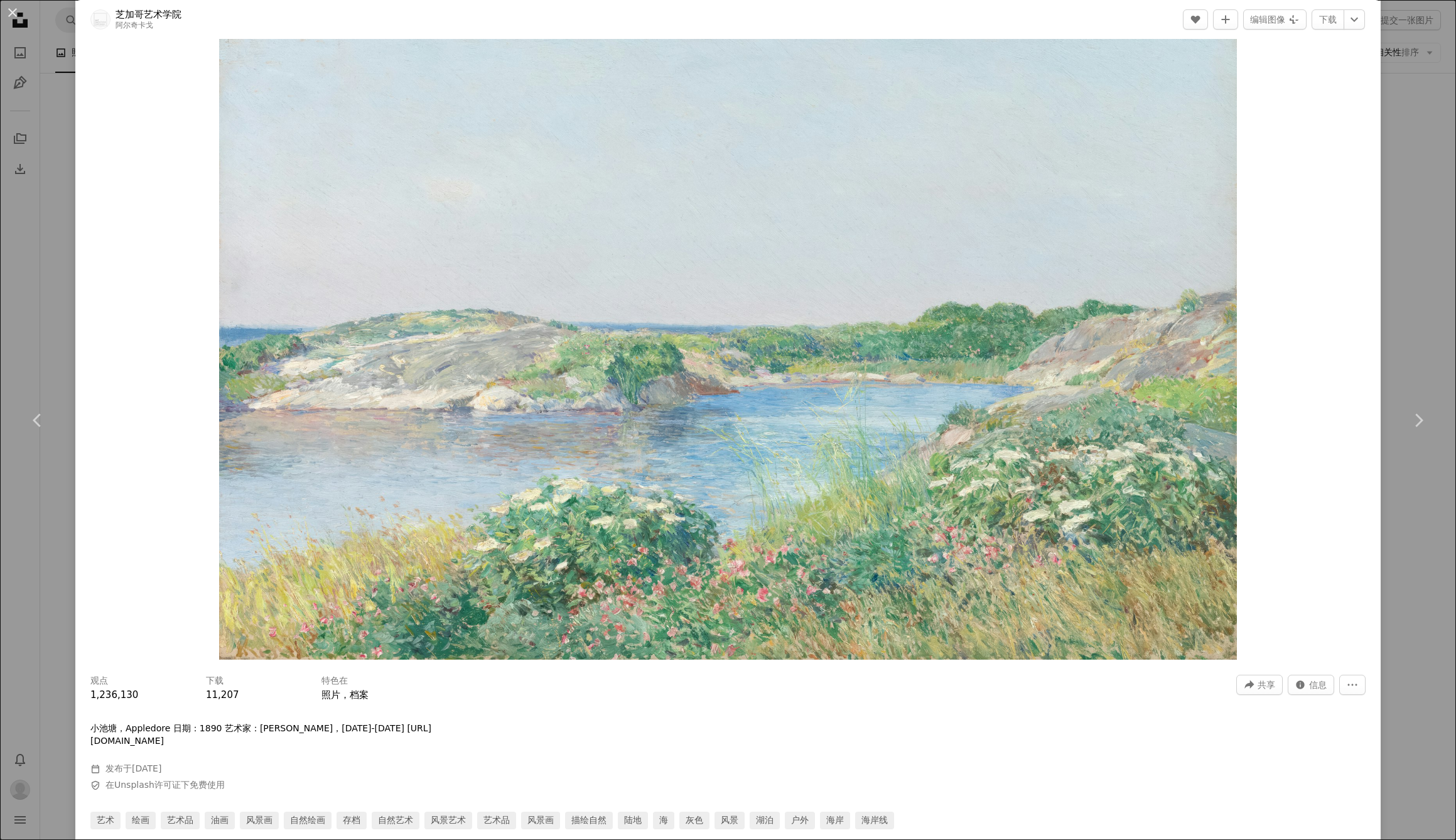
scroll to position [0, 0]
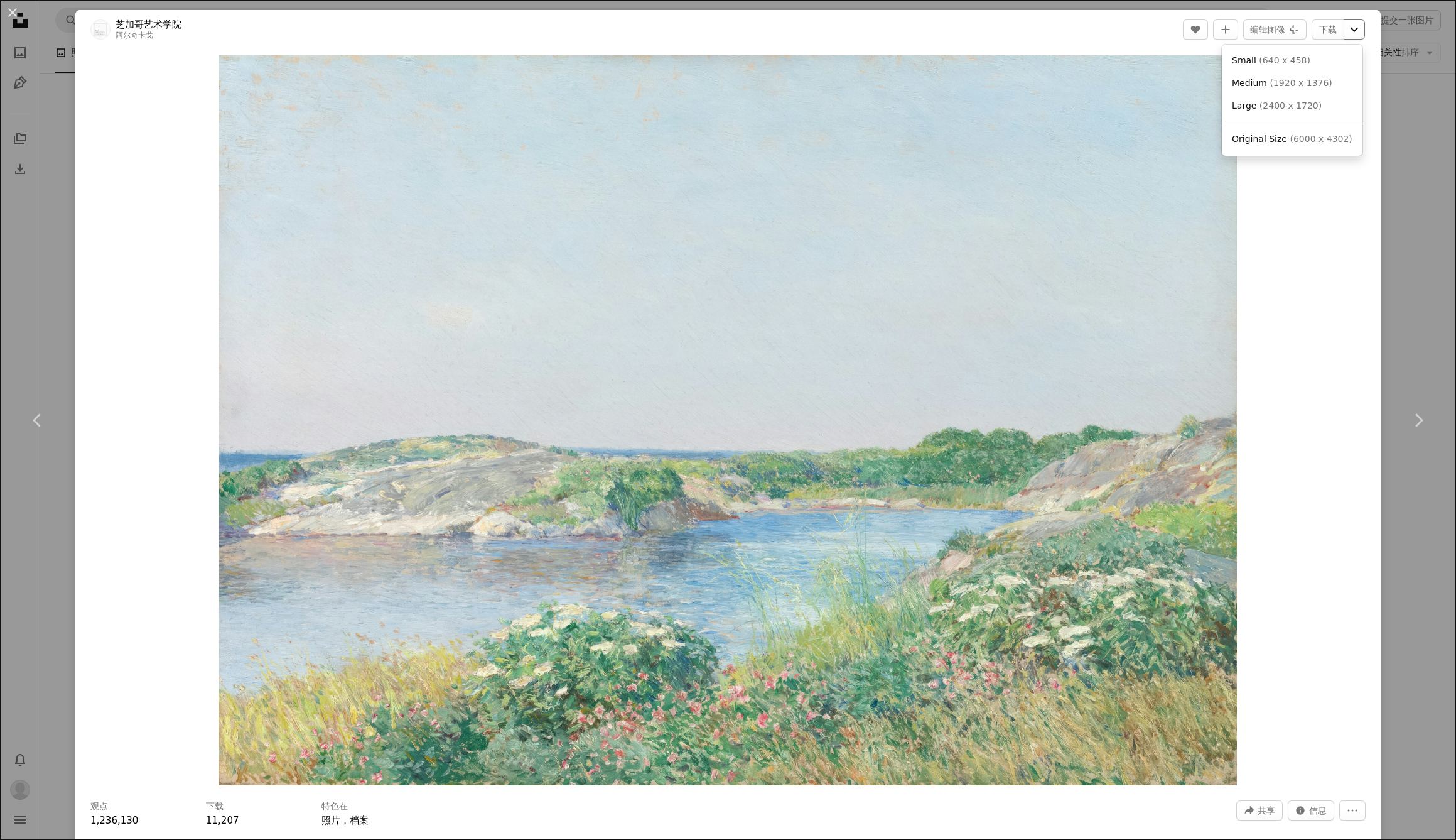
click at [1344, 27] on icon "Chevron down" at bounding box center [1354, 30] width 20 height 15
click at [1320, 137] on span "（ 6000 x 4302）" at bounding box center [1311, 139] width 73 height 10
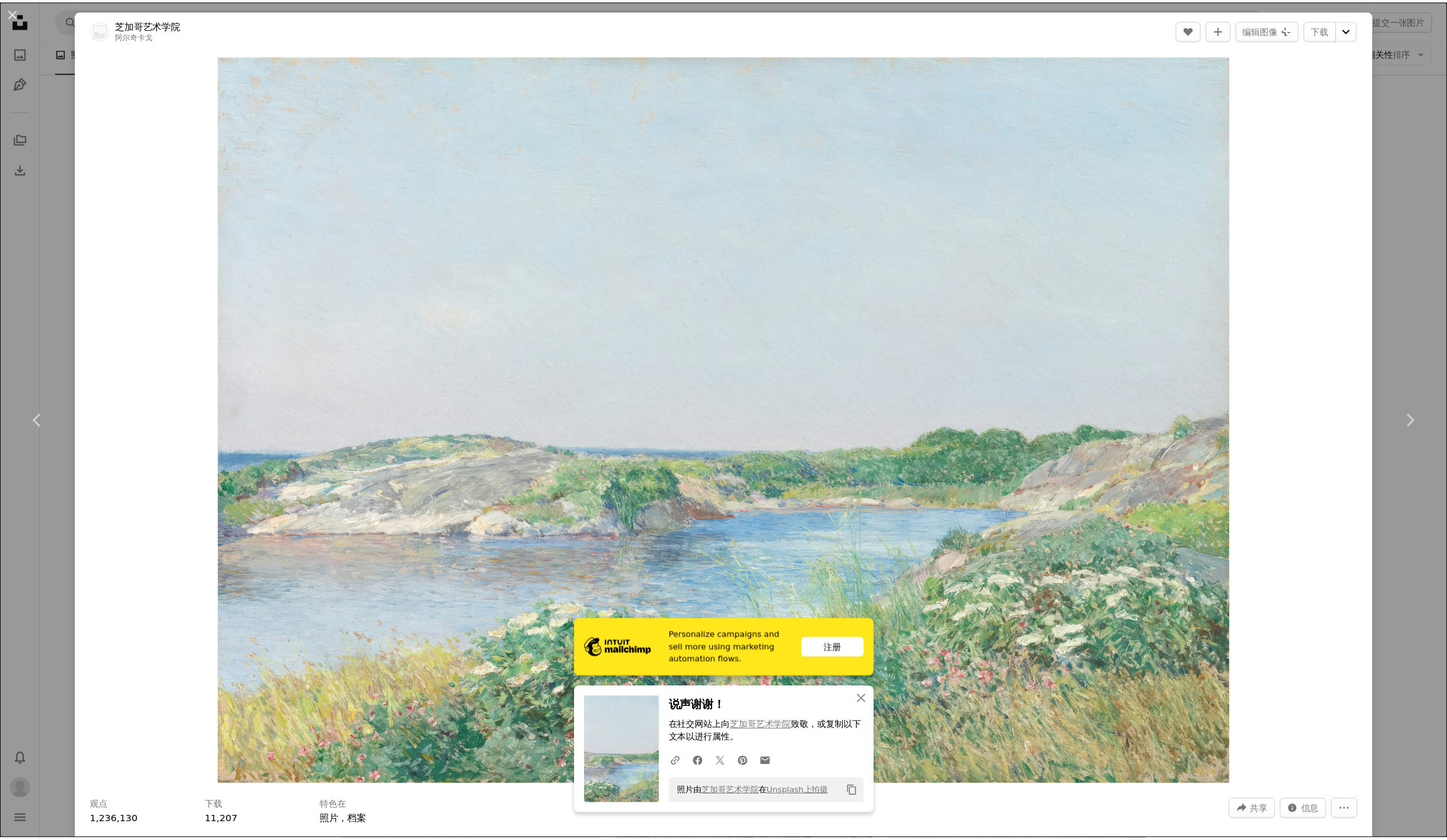
scroll to position [2, 0]
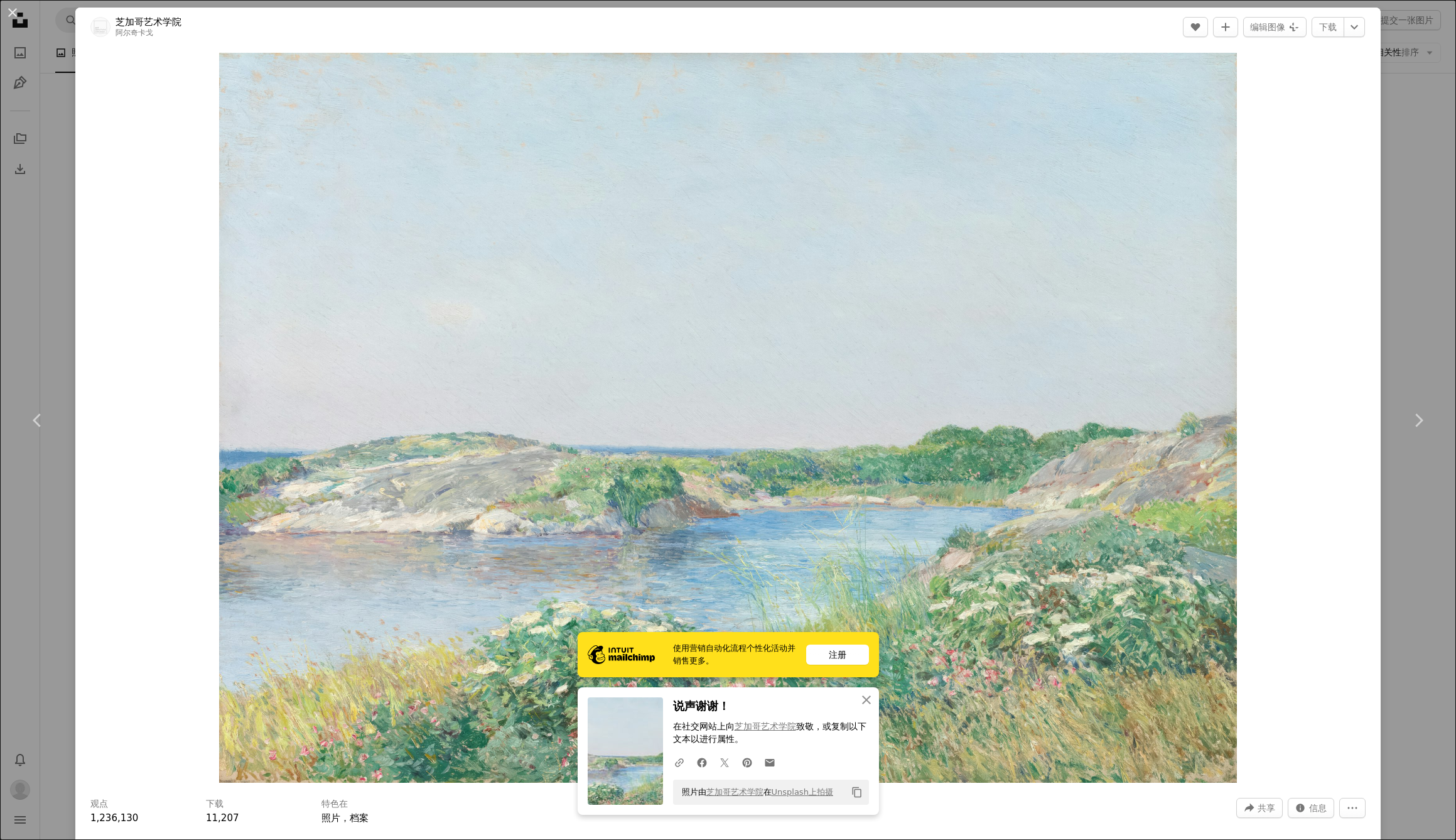
click at [1401, 136] on div "An X shape Chevron left Chevron right 使用营销自动化流程个性化活动并销售更多。 注册 An X shape 关闭 说声谢…" at bounding box center [728, 420] width 1456 height 840
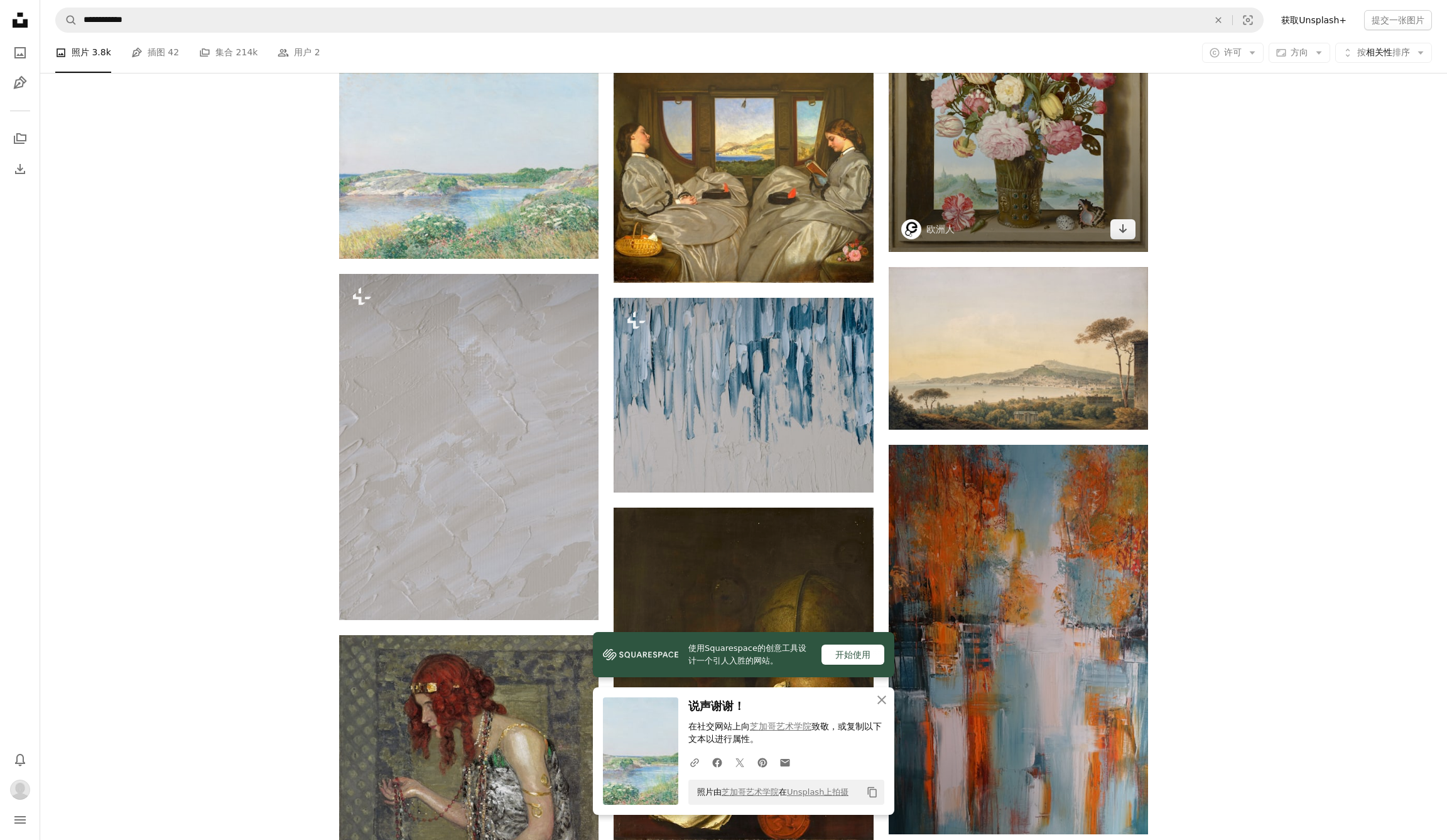
scroll to position [3102, 0]
